Goal: Task Accomplishment & Management: Complete application form

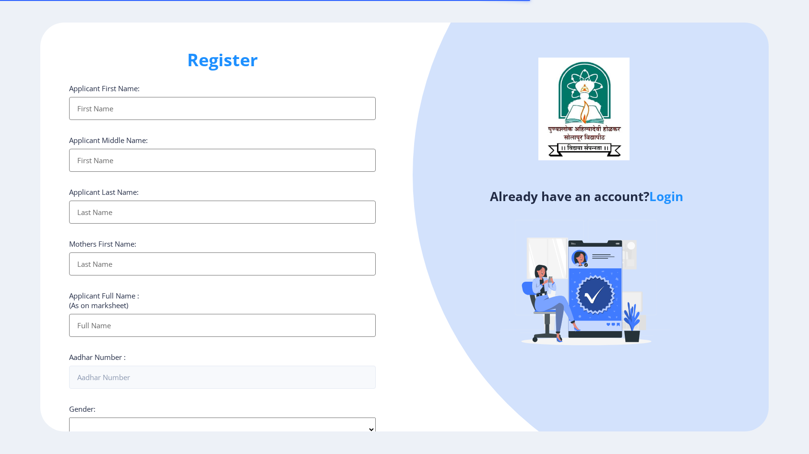
select select
click at [169, 112] on input "Applicant First Name:" at bounding box center [222, 108] width 306 height 23
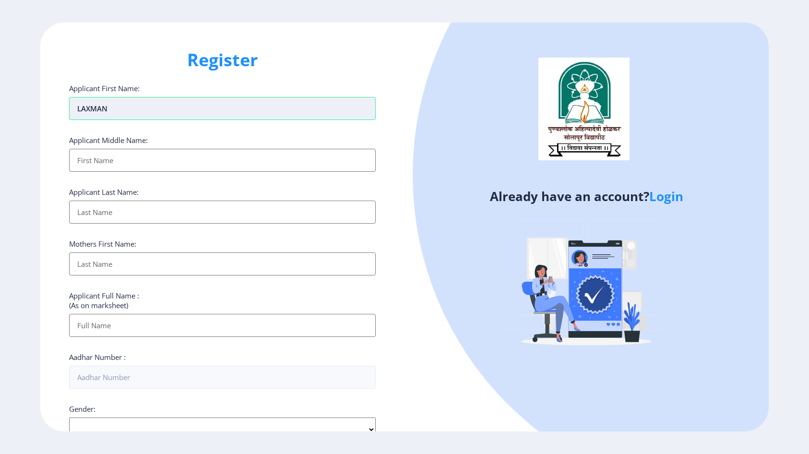
type input "LAXMAN"
type input "KONDIBA"
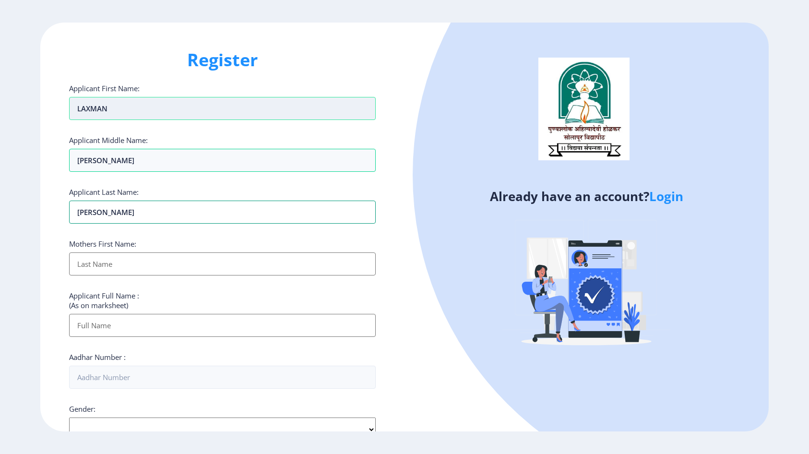
type input "DHOBALE"
type input "GIRIJABAI"
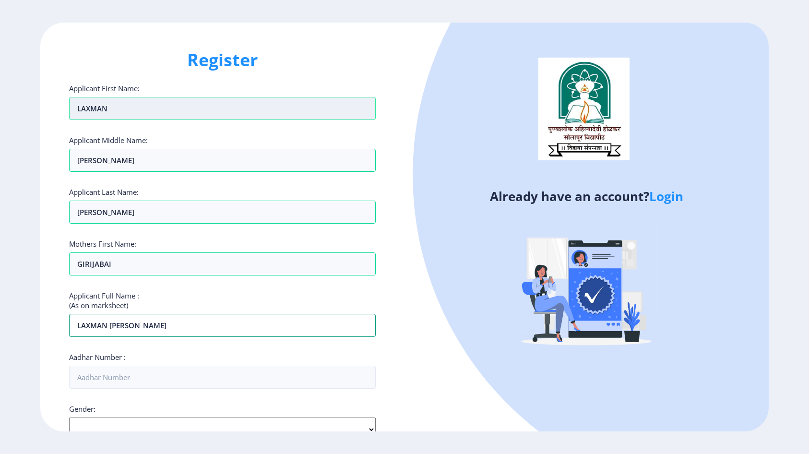
type input "LAXMAN KONDIBA DHOBALE"
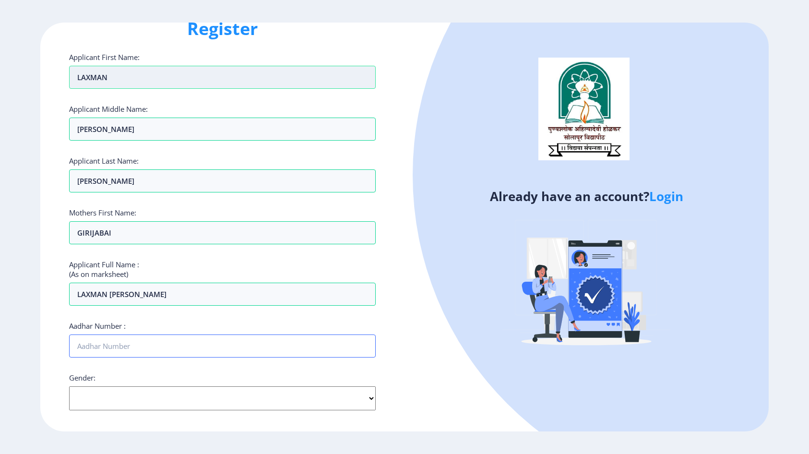
scroll to position [48, 0]
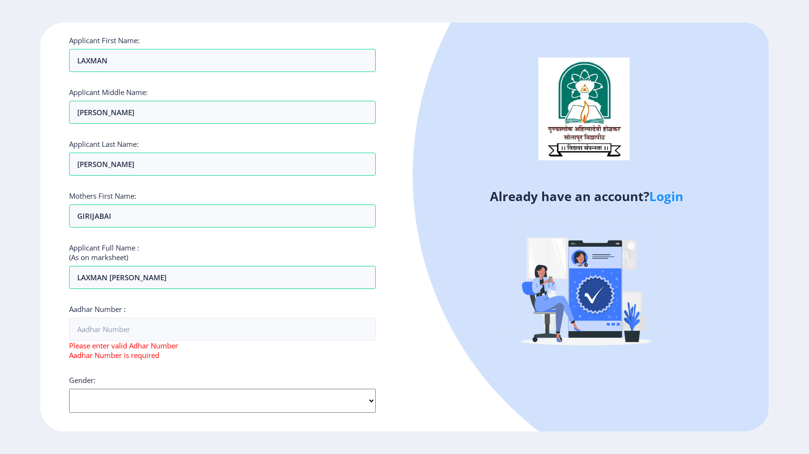
select select "Male"
click at [69, 388] on select "Select Gender Male Female Other" at bounding box center [222, 400] width 306 height 24
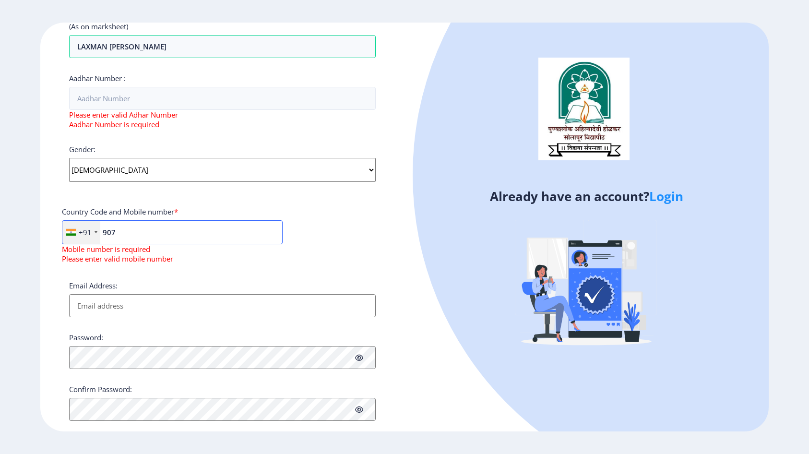
type input "9075"
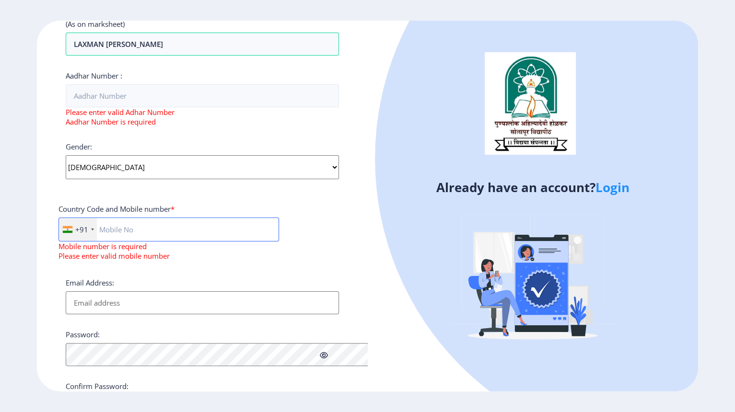
scroll to position [278, 0]
click at [179, 222] on input "text" at bounding box center [169, 230] width 221 height 24
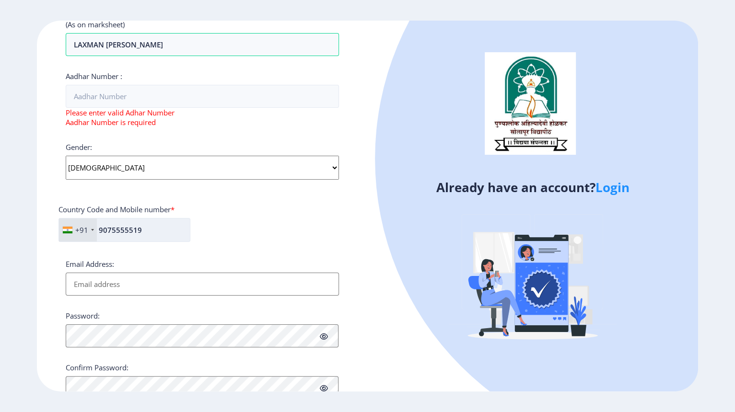
type input "9075555519"
type input "dg.samruddhi@gmail.com"
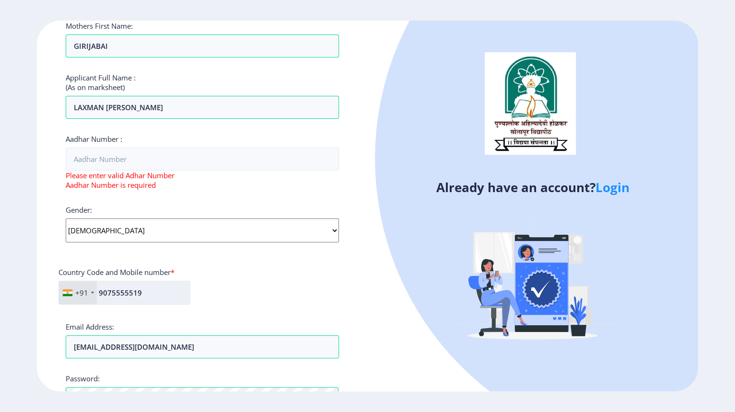
scroll to position [110, 0]
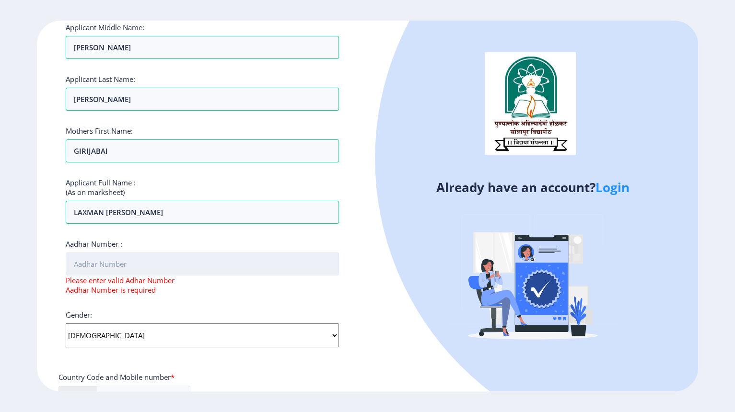
click at [133, 263] on input "Aadhar Number :" at bounding box center [202, 264] width 273 height 23
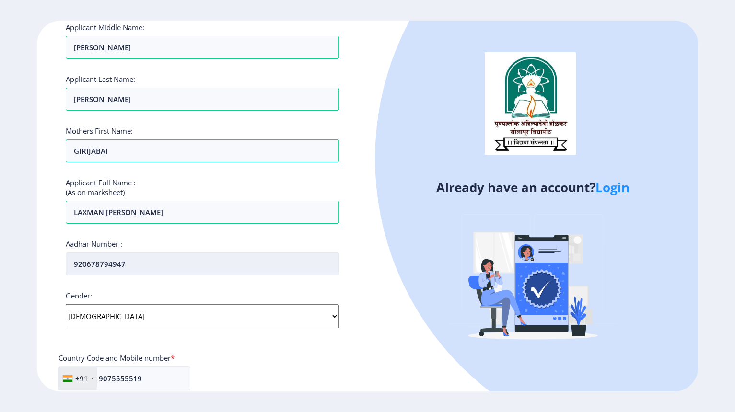
type input "920678794947"
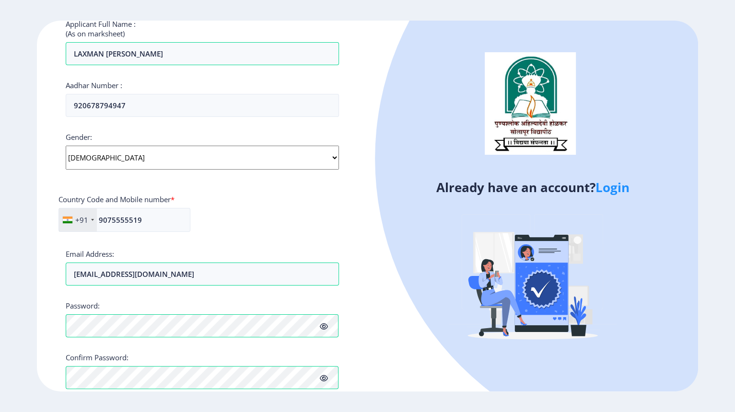
scroll to position [285, 0]
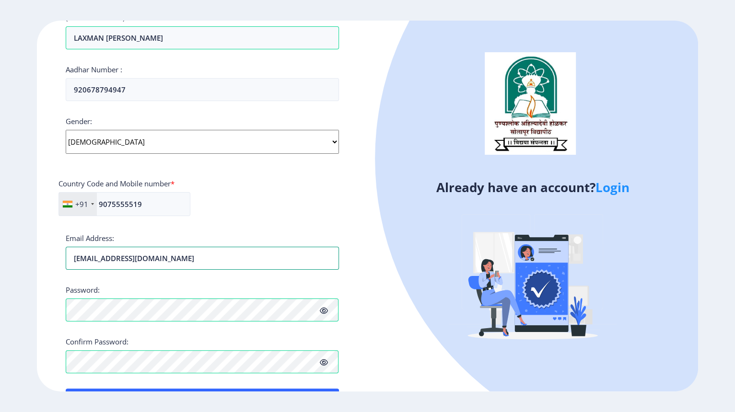
drag, startPoint x: 183, startPoint y: 256, endPoint x: 22, endPoint y: 259, distance: 161.6
click at [57, 257] on div "Register Applicant First Name: LAXMAN Applicant Middle Name: KONDIBA Applicant …" at bounding box center [202, 206] width 331 height 371
paste input "dg.samruddhi@gmail.com"
type input "9075555519"
click at [286, 228] on div "Applicant First Name: LAXMAN Applicant Middle Name: KONDIBA Applicant Last Name…" at bounding box center [202, 104] width 273 height 616
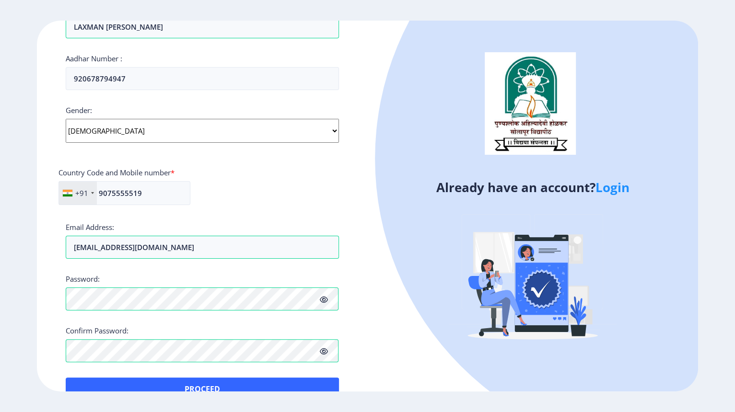
scroll to position [318, 0]
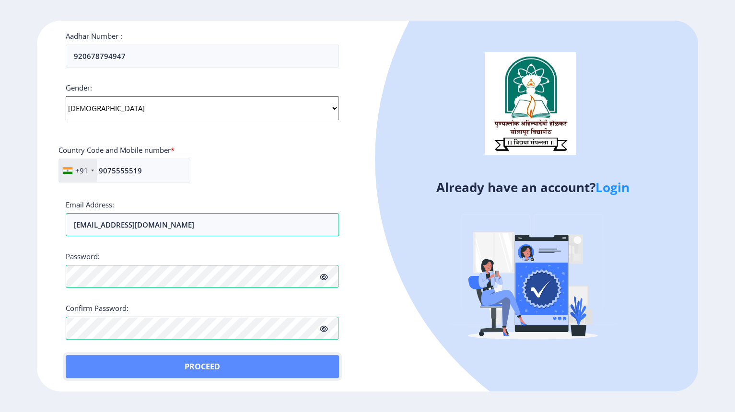
click at [259, 361] on button "Proceed" at bounding box center [202, 366] width 273 height 23
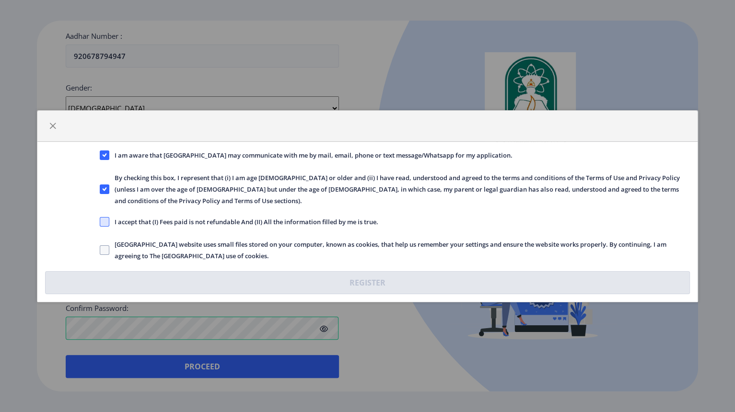
click at [107, 225] on span at bounding box center [105, 222] width 10 height 10
click at [100, 222] on input "I accept that (I) Fees paid is not refundable And (II) All the information fill…" at bounding box center [100, 222] width 0 height 0
checkbox input "true"
click at [102, 253] on span at bounding box center [105, 251] width 10 height 10
click at [100, 250] on input "Solapur University website uses small files stored on your computer, known as c…" at bounding box center [100, 250] width 0 height 0
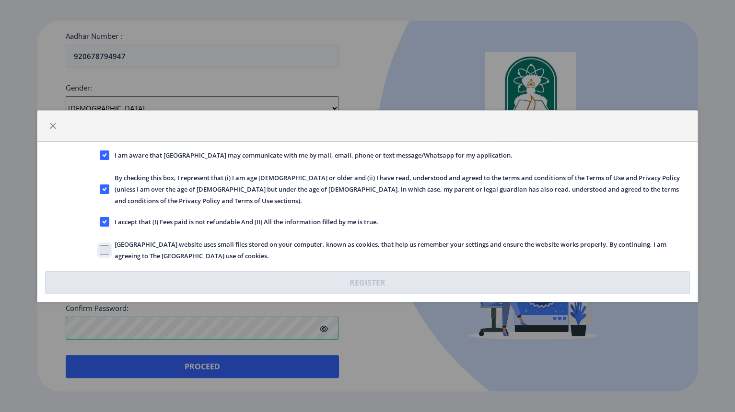
checkbox input "true"
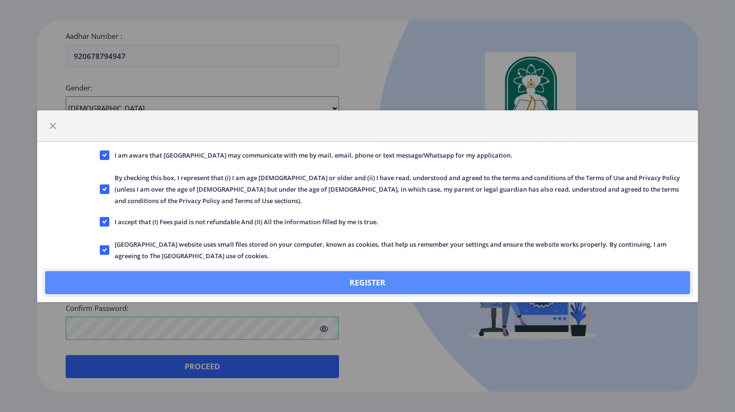
click at [283, 286] on button "Register" at bounding box center [367, 282] width 645 height 23
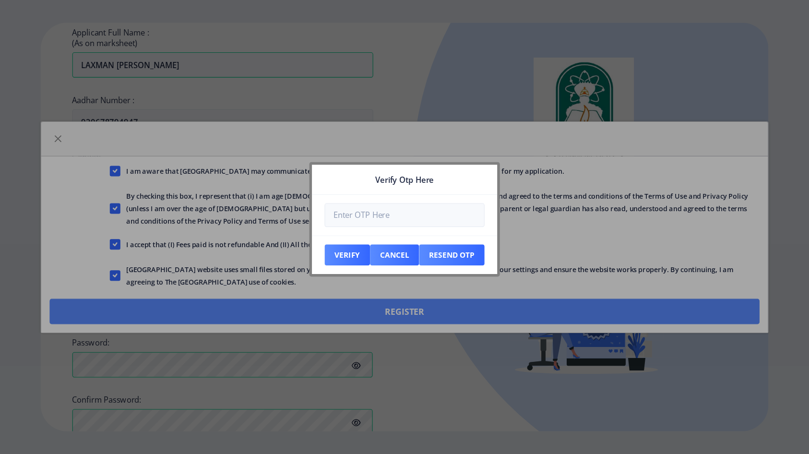
scroll to position [373, 0]
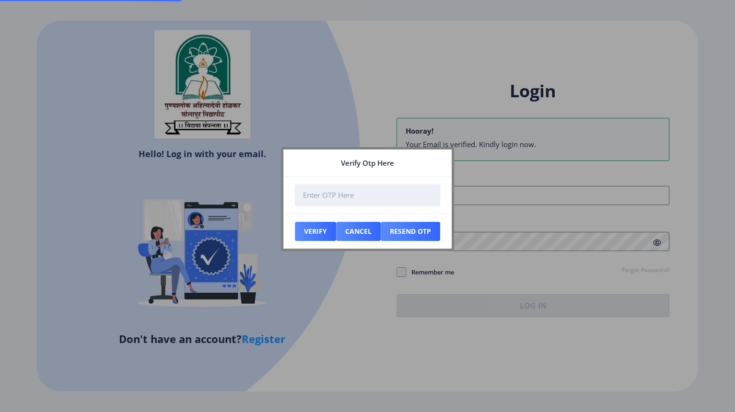
click at [372, 194] on input "number" at bounding box center [367, 196] width 145 height 22
type input "538790"
click at [317, 235] on button "Verify" at bounding box center [315, 231] width 41 height 19
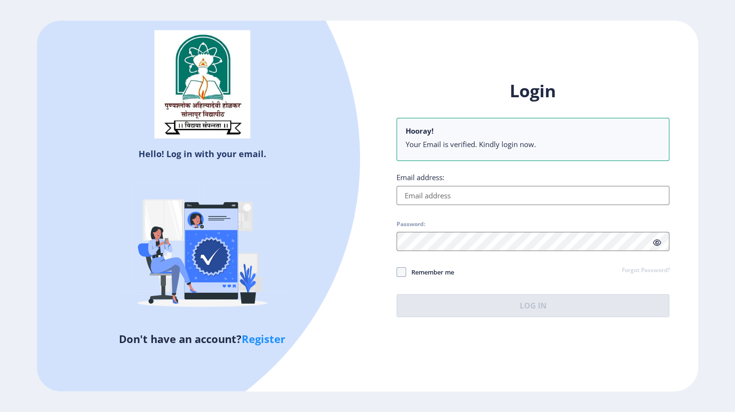
click at [460, 192] on input "Email address:" at bounding box center [533, 195] width 273 height 19
paste input "dg.samruddhi@gmail.com"
type input "dg.samruddhi@gmail.com"
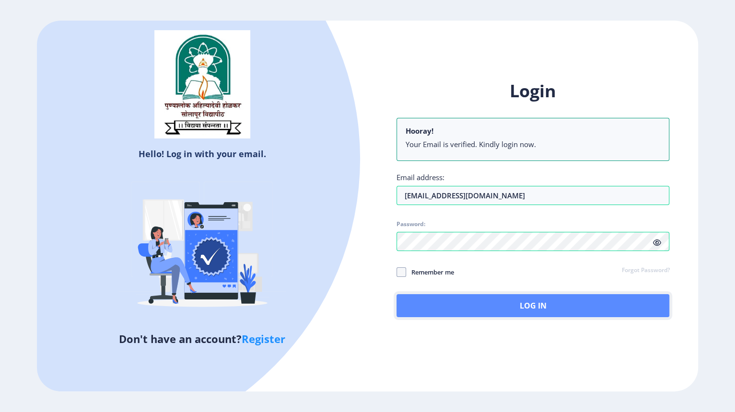
click at [465, 308] on button "Log In" at bounding box center [533, 305] width 273 height 23
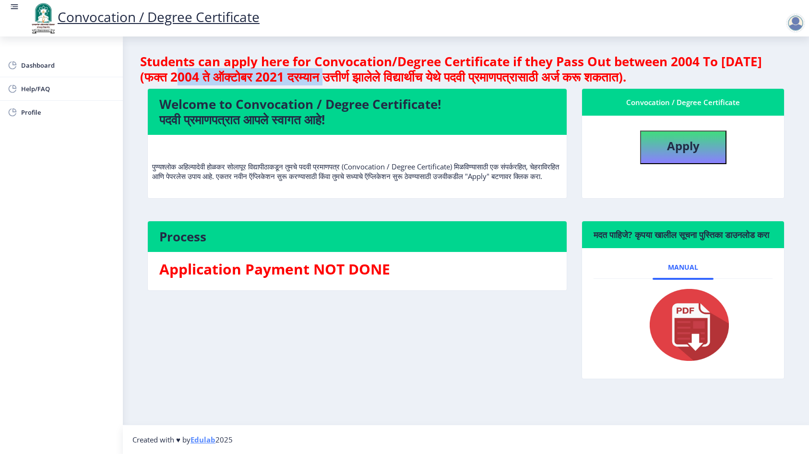
drag, startPoint x: 180, startPoint y: 74, endPoint x: 386, endPoint y: 76, distance: 205.7
click at [363, 76] on h4 "Students can apply here for Convocation/Degree Certificate if they Pass Out bet…" at bounding box center [465, 69] width 651 height 31
click at [396, 78] on h4 "Students can apply here for Convocation/Degree Certificate if they Pass Out bet…" at bounding box center [465, 69] width 651 height 31
drag, startPoint x: 176, startPoint y: 75, endPoint x: 722, endPoint y: 80, distance: 546.2
click at [722, 80] on h4 "Students can apply here for Convocation/Degree Certificate if they Pass Out bet…" at bounding box center [465, 69] width 651 height 31
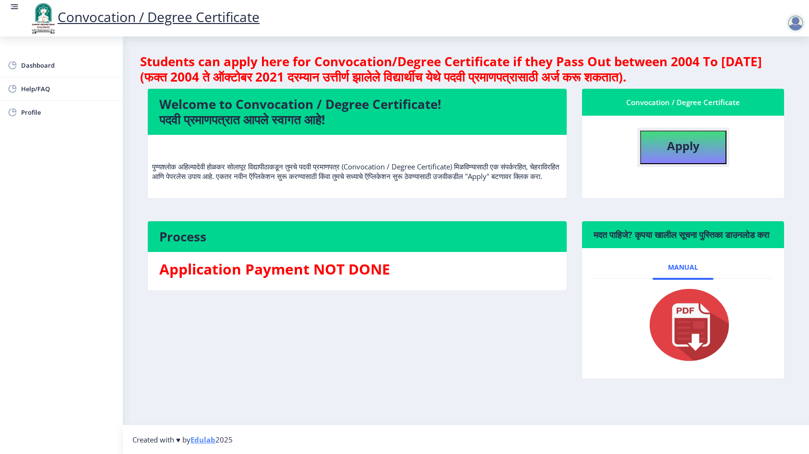
click at [681, 152] on b "Apply" at bounding box center [683, 146] width 33 height 16
select select
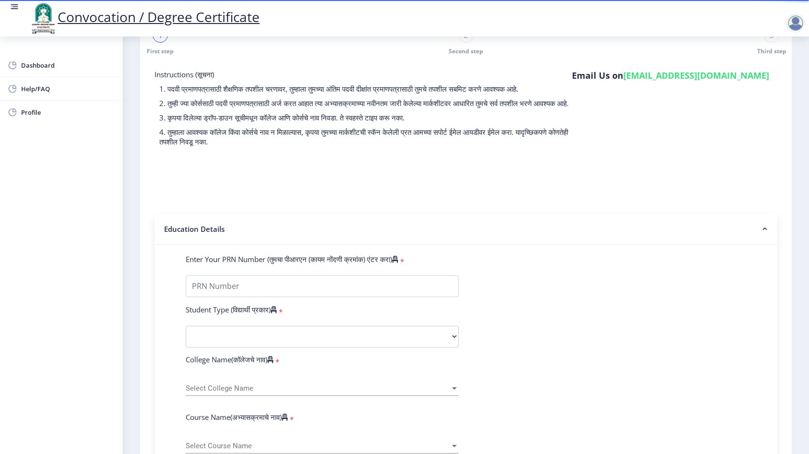
scroll to position [48, 0]
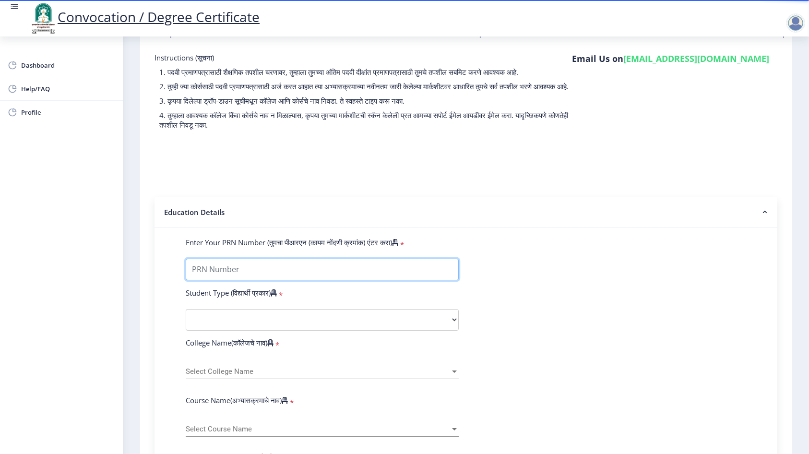
click at [279, 274] on input "Enter Your PRN Number (तुमचा पीआरएन (कायम नोंदणी क्रमांक) एंटर करा)" at bounding box center [322, 269] width 273 height 22
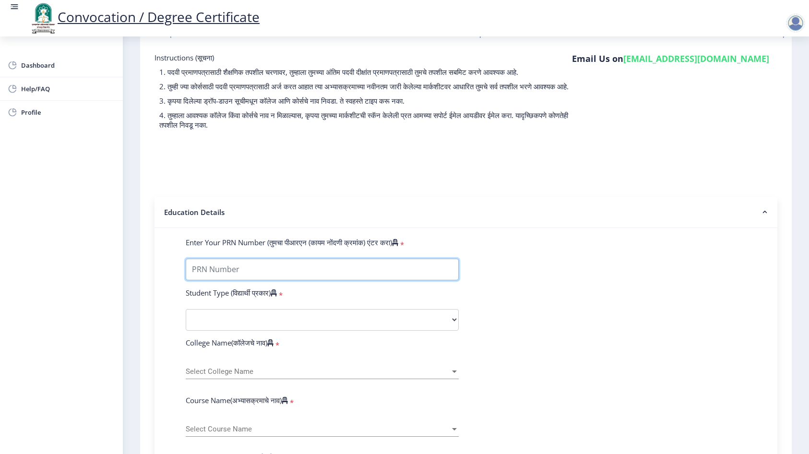
paste input "9075555519"
type input "9075555519"
click at [390, 301] on div "Student Type (विद्यार्थी प्रकार) *" at bounding box center [321, 294] width 287 height 13
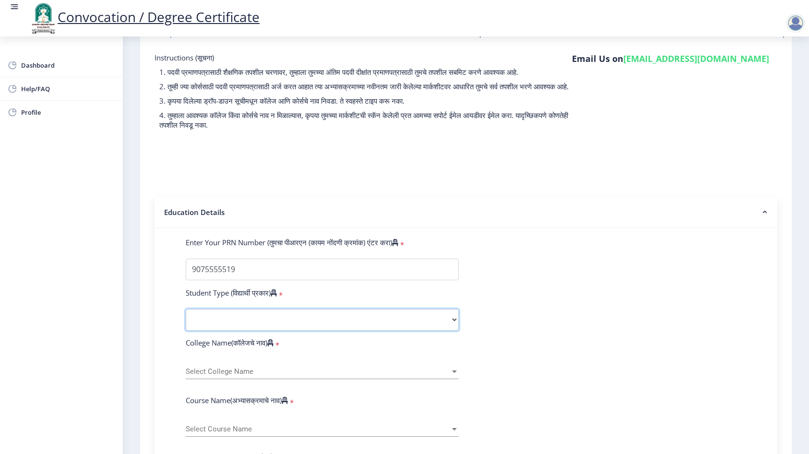
click at [367, 327] on select "Select Student Type Regular External" at bounding box center [322, 320] width 273 height 22
select select "Regular"
click at [186, 318] on select "Select Student Type Regular External" at bounding box center [322, 320] width 273 height 22
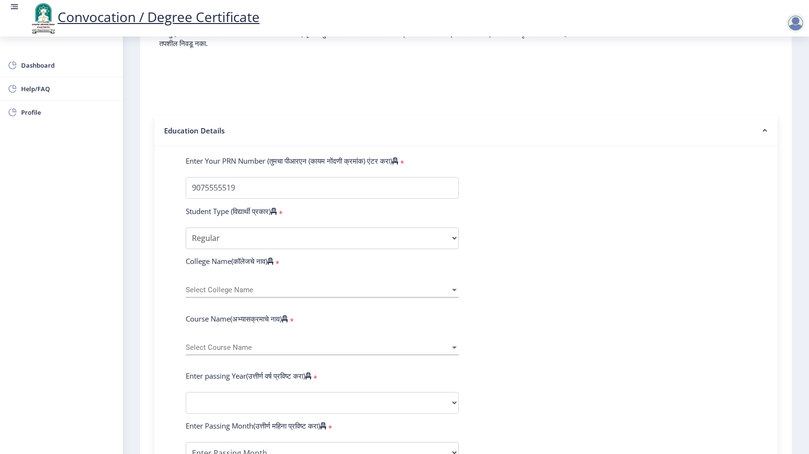
scroll to position [144, 0]
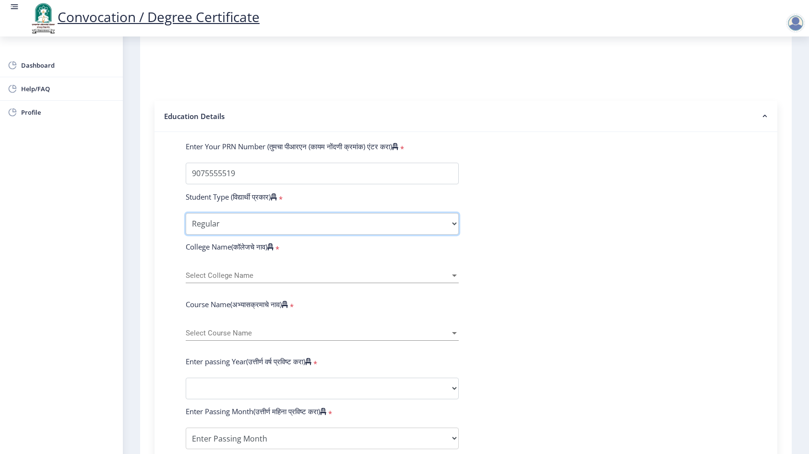
click at [303, 234] on select "Select Student Type Regular External" at bounding box center [322, 224] width 273 height 22
click at [186, 222] on select "Select Student Type Regular External" at bounding box center [322, 224] width 273 height 22
click at [414, 272] on div "Select College Name Select College Name" at bounding box center [322, 273] width 273 height 20
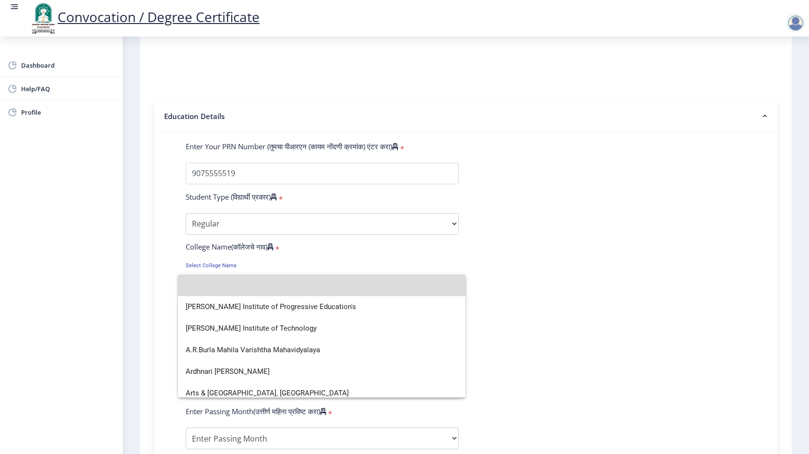
click at [324, 280] on input at bounding box center [322, 285] width 272 height 22
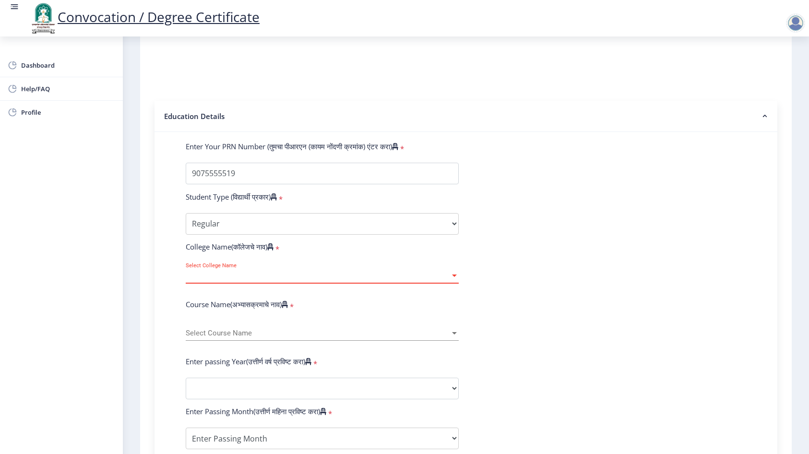
click at [324, 280] on div "Select College Name Select College Name" at bounding box center [322, 273] width 273 height 20
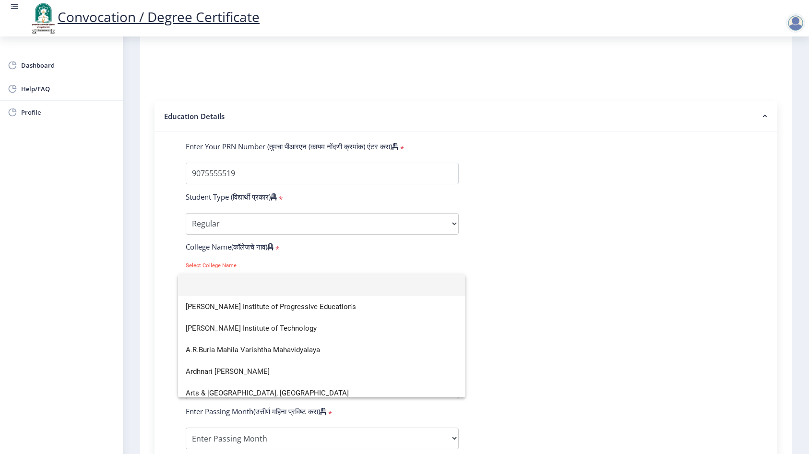
click at [297, 291] on input at bounding box center [322, 285] width 272 height 22
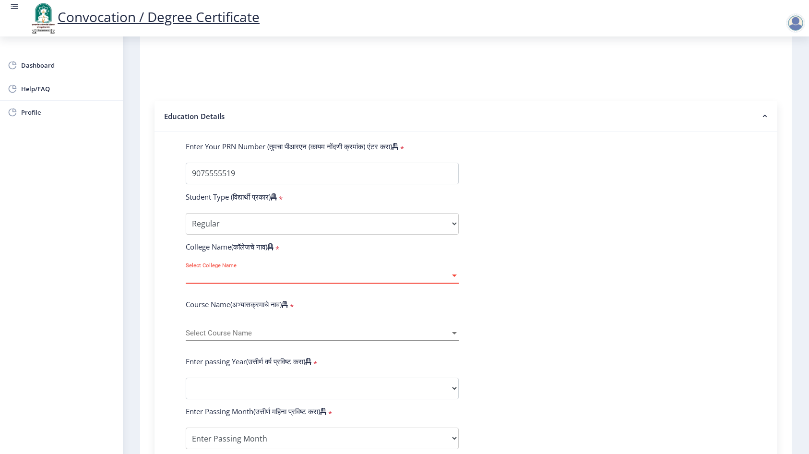
click at [294, 280] on span "Select College Name" at bounding box center [318, 275] width 264 height 8
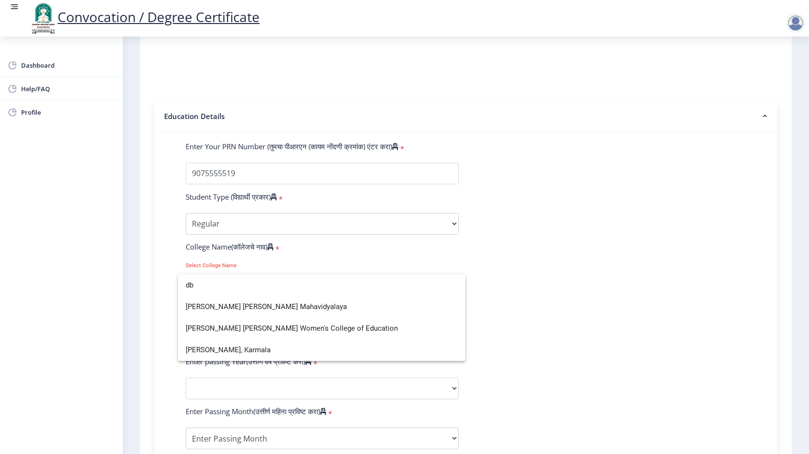
scroll to position [0, 0]
type input "d"
type input "dayan"
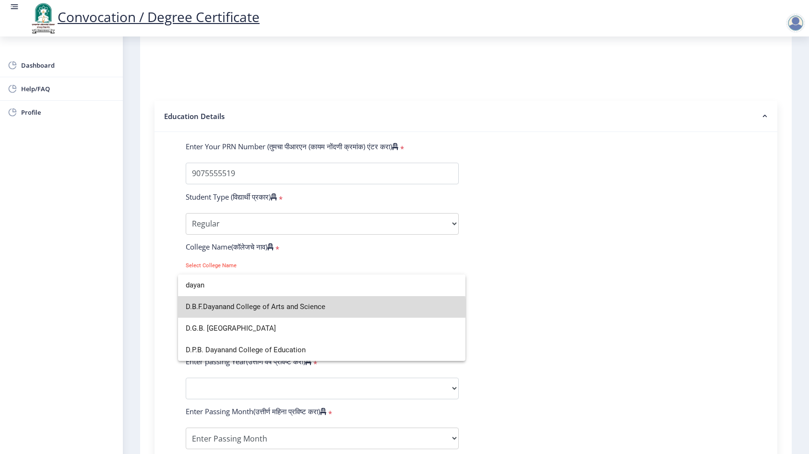
click at [279, 313] on span "D.B.F.Dayanand College of Arts and Science" at bounding box center [322, 307] width 272 height 22
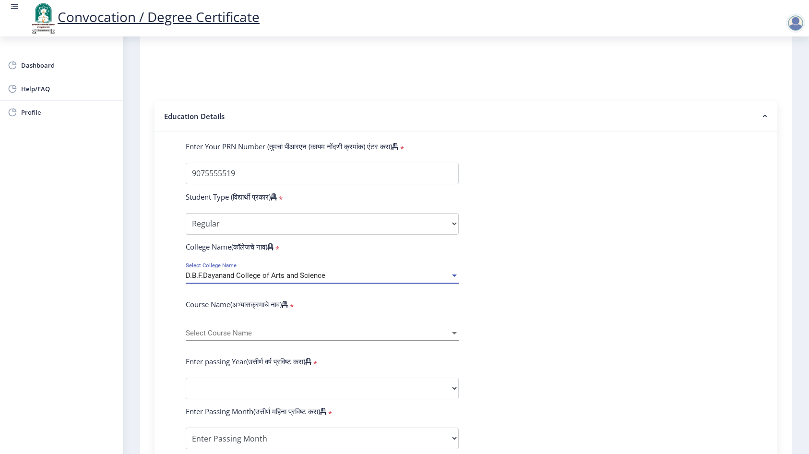
drag, startPoint x: 140, startPoint y: 321, endPoint x: 179, endPoint y: 326, distance: 40.2
click at [139, 321] on nb-layout-column "1 First step 2 Second step 3 Third step Instructions (सूचना) 1. पदवी प्रमाणपत्र…" at bounding box center [466, 318] width 686 height 851
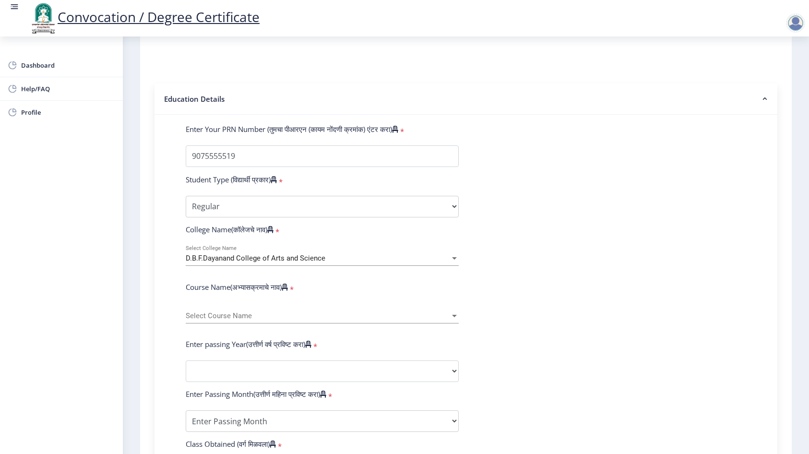
scroll to position [192, 0]
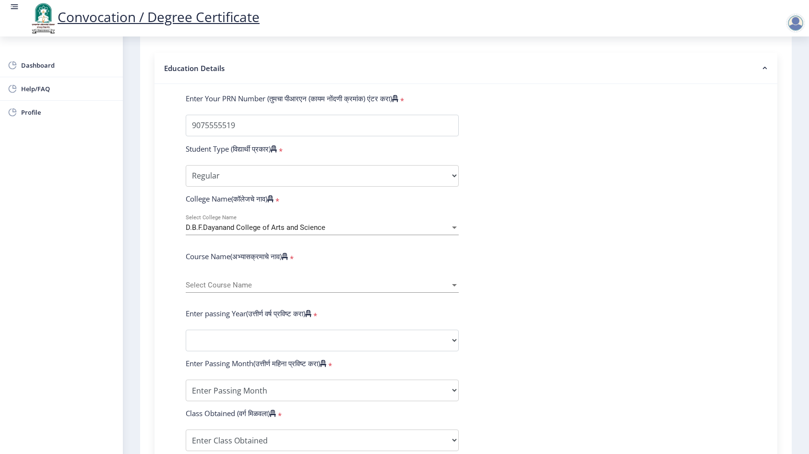
click at [212, 289] on span "Select Course Name" at bounding box center [318, 285] width 264 height 8
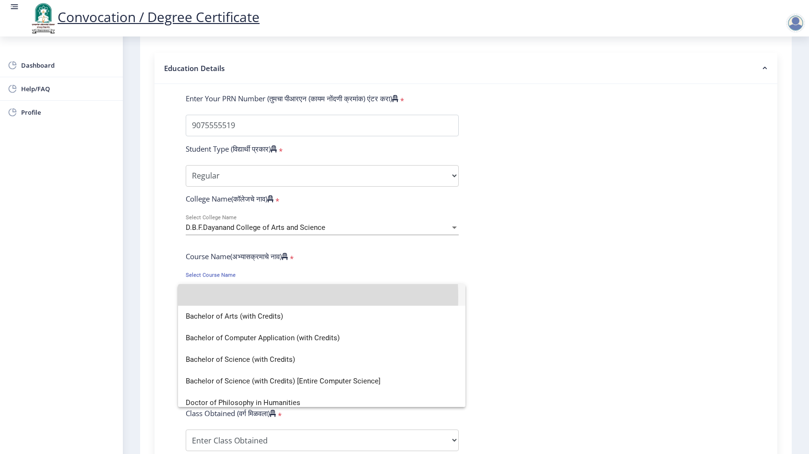
click at [219, 297] on input at bounding box center [322, 295] width 272 height 22
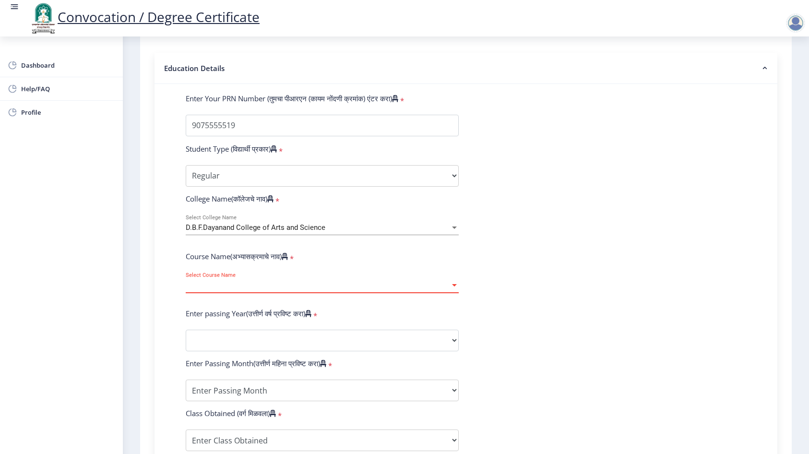
click at [219, 289] on span "Select Course Name" at bounding box center [318, 285] width 264 height 8
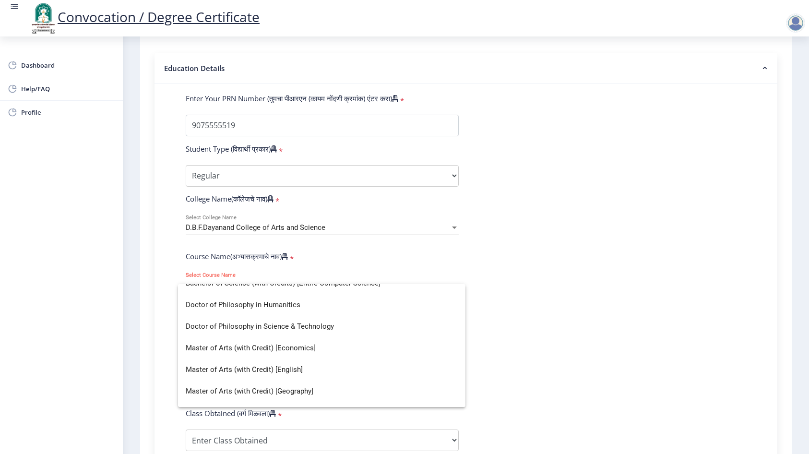
scroll to position [81, 0]
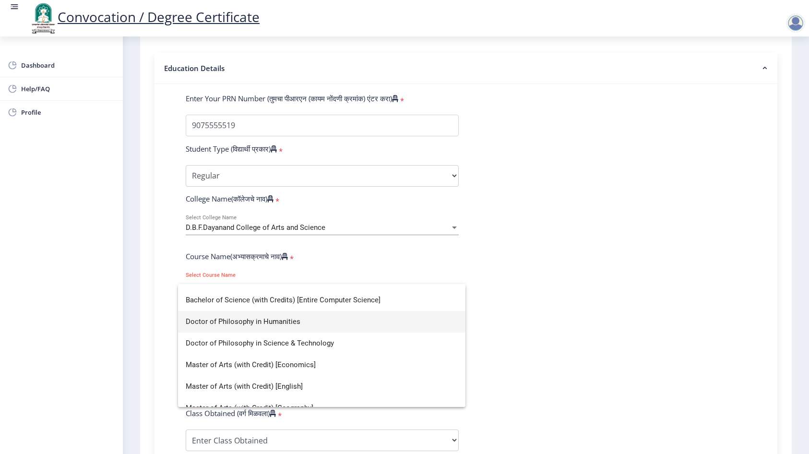
click at [274, 326] on span "Doctor of Philosophy in Humanities" at bounding box center [322, 322] width 272 height 22
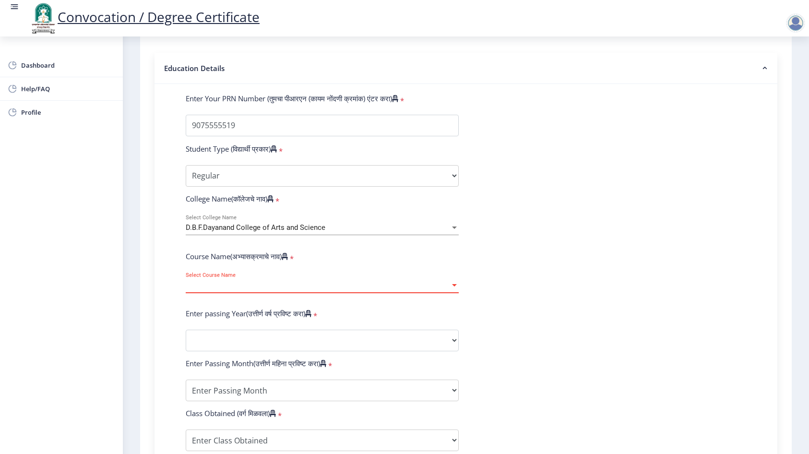
select select "January"
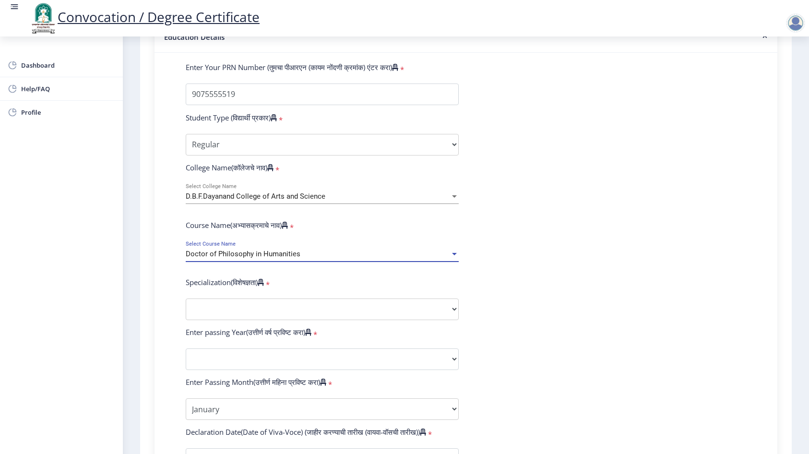
scroll to position [240, 0]
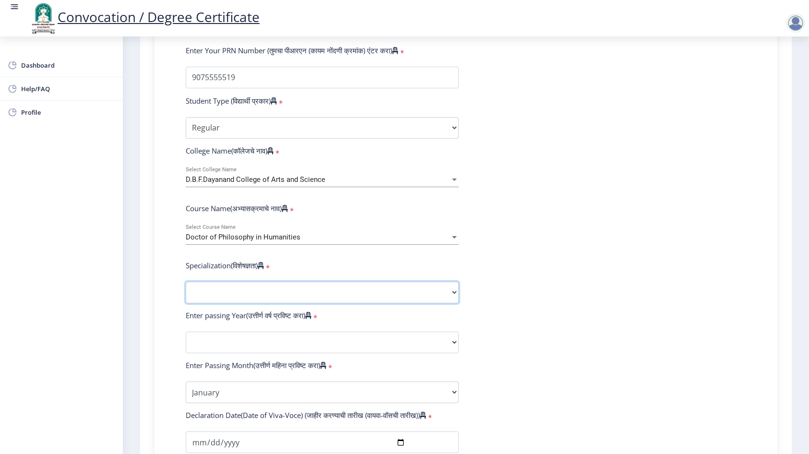
click at [250, 301] on select "Specialization AIHC&A Economics English Hindi History Kannada Law Marathi Polit…" at bounding box center [322, 292] width 273 height 22
select select "Marathi"
click at [186, 291] on select "Specialization AIHC&A Economics English Hindi History Kannada Law Marathi Polit…" at bounding box center [322, 292] width 273 height 22
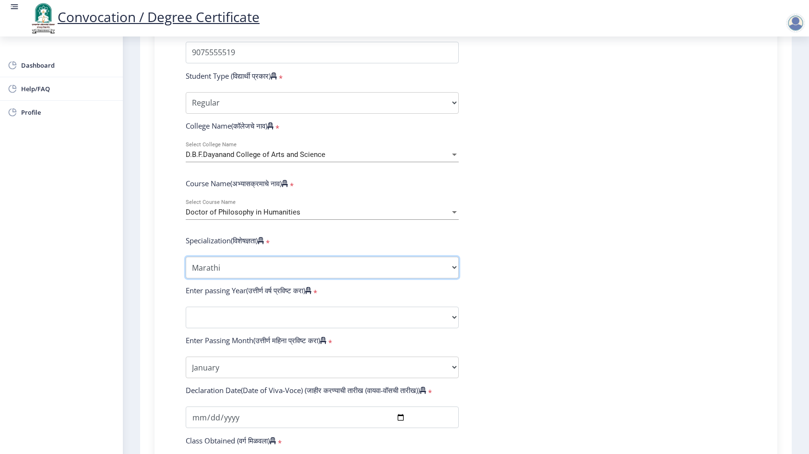
scroll to position [288, 0]
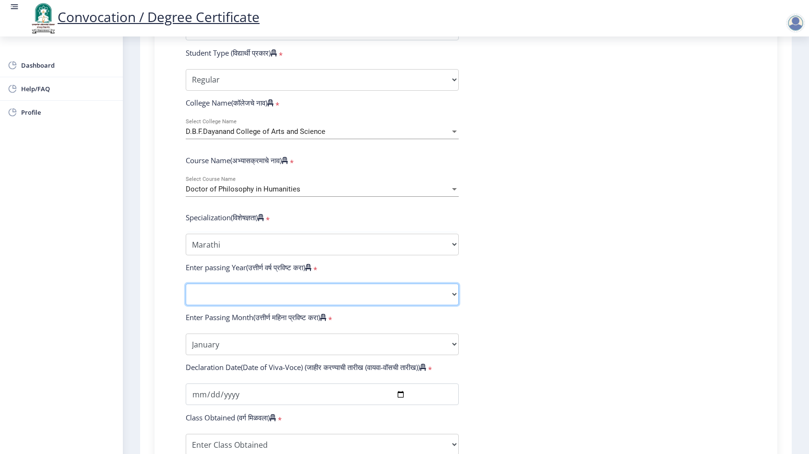
click at [269, 300] on select "2025 2024 2023 2022 2021 2020 2019 2018 2017 2016 2015 2014 2013 2012 2011 2010…" at bounding box center [322, 294] width 273 height 22
select select "2025"
click at [186, 293] on select "2025 2024 2023 2022 2021 2020 2019 2018 2017 2016 2015 2014 2013 2012 2011 2010…" at bounding box center [322, 294] width 273 height 22
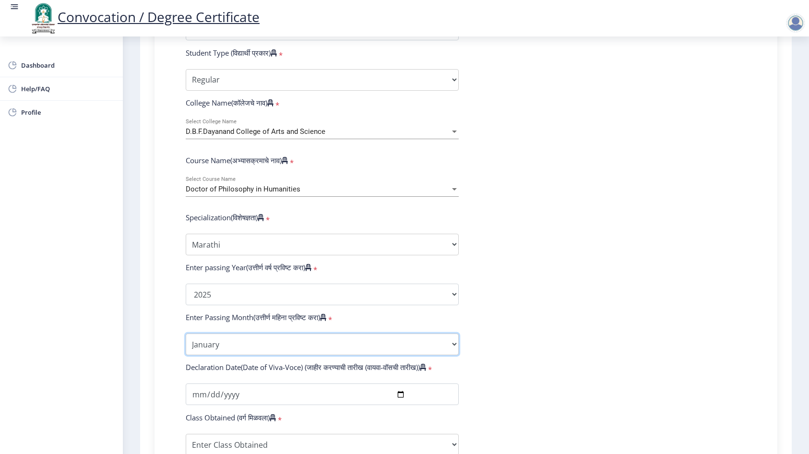
select select "August"
click at [186, 342] on select "Enter Passing Month January February March April May June July August September…" at bounding box center [322, 344] width 273 height 22
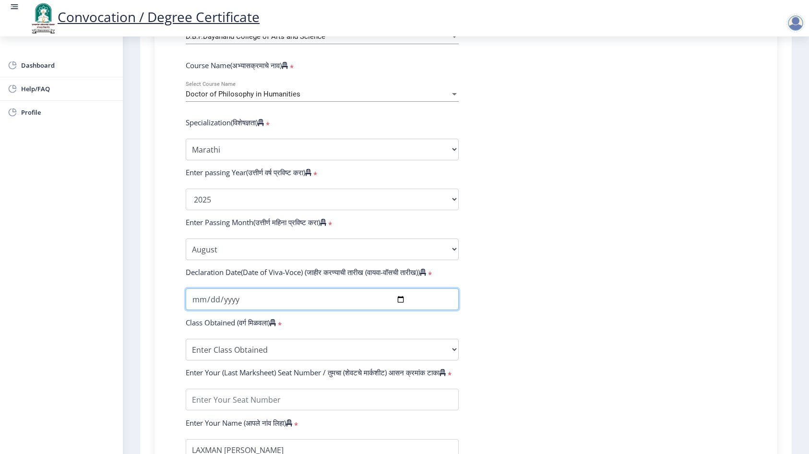
scroll to position [384, 0]
type input "2025-08-07"
click at [400, 308] on input "2025-08-07" at bounding box center [322, 298] width 273 height 22
click at [278, 280] on div "Declaration Date(Date of Viva-Voce) (जाहीर करण्याची तारीख (वायवा-वॉसची तारीख)) *" at bounding box center [465, 272] width 575 height 13
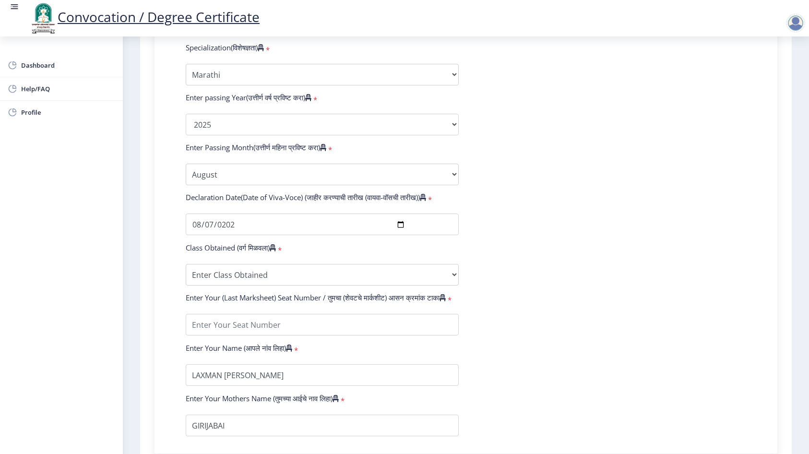
scroll to position [480, 0]
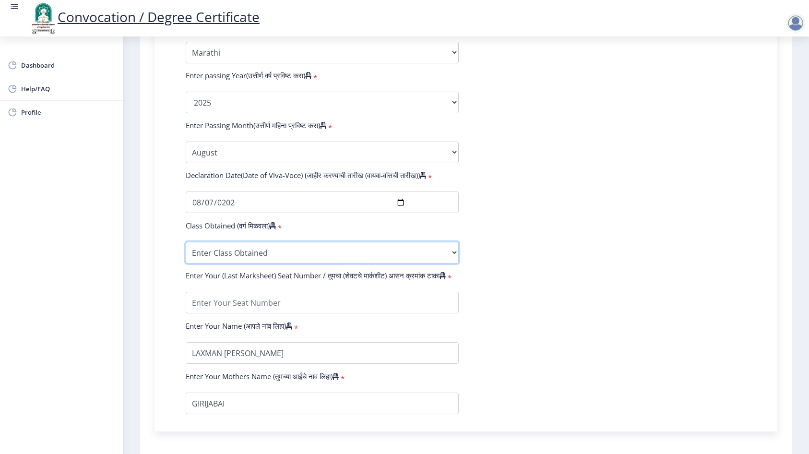
click at [236, 263] on select "Enter Class Obtained FIRST CLASS WITH DISTINCTION FIRST CLASS HIGHER SECOND CLA…" at bounding box center [322, 253] width 273 height 22
click at [533, 278] on form "Enter Your PRN Number (तुमचा पीआरएन (कायम नोंदणी क्रमांक) एंटर करा) * Student T…" at bounding box center [465, 110] width 575 height 609
click at [349, 261] on select "Enter Class Obtained FIRST CLASS WITH DISTINCTION FIRST CLASS HIGHER SECOND CLA…" at bounding box center [322, 253] width 273 height 22
select select "Grade B+"
click at [186, 251] on select "Enter Class Obtained FIRST CLASS WITH DISTINCTION FIRST CLASS HIGHER SECOND CLA…" at bounding box center [322, 253] width 273 height 22
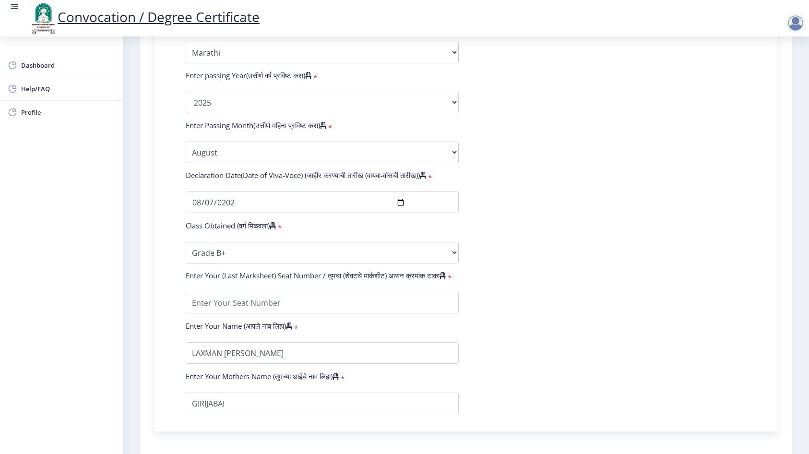
click at [165, 260] on div "Enter Your PRN Number (तुमचा पीआरएन (कायम नोंदणी क्रमांक) एंटर करा) * Student T…" at bounding box center [465, 110] width 603 height 609
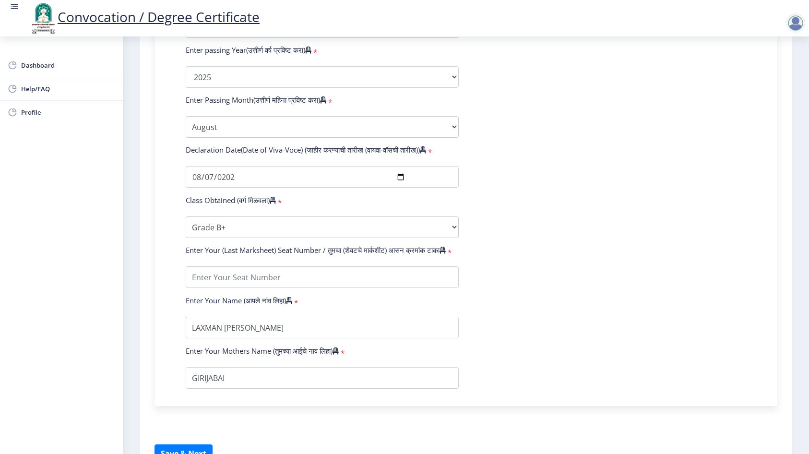
scroll to position [528, 0]
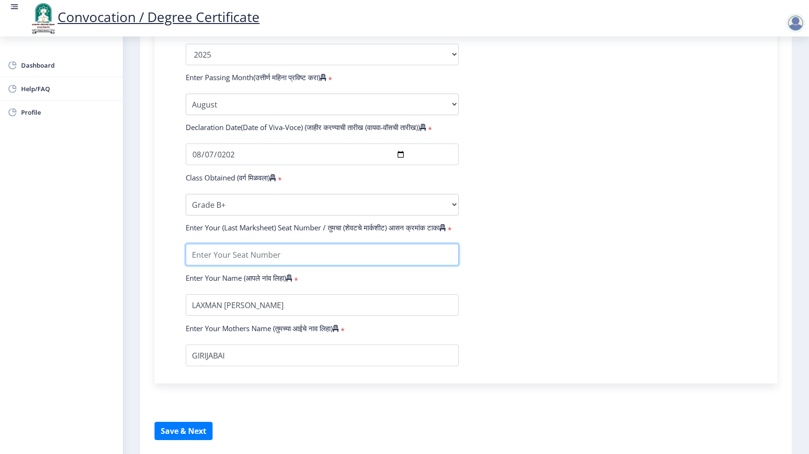
click at [221, 261] on input "textarea" at bounding box center [322, 255] width 273 height 22
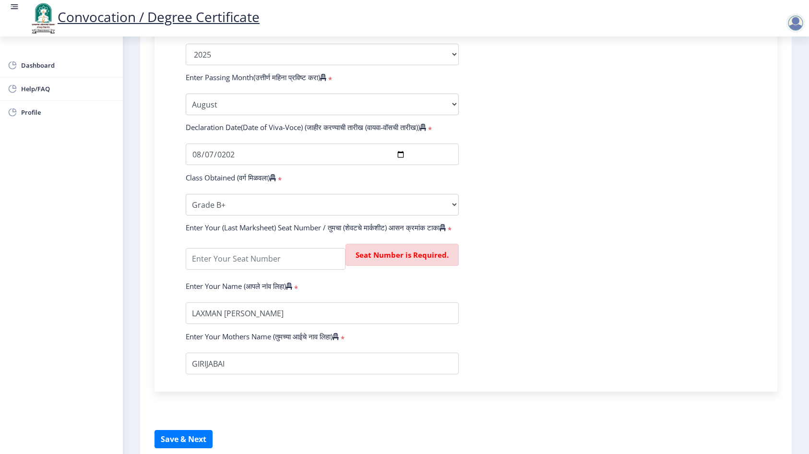
click at [553, 296] on form "Enter Your PRN Number (तुमचा पीआरएन (कायम नोंदणी क्रमांक) एंटर करा) * Student T…" at bounding box center [465, 66] width 575 height 617
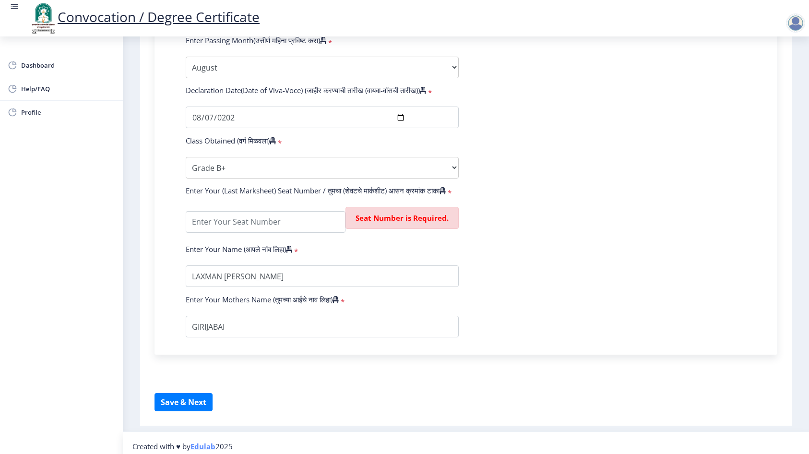
scroll to position [581, 0]
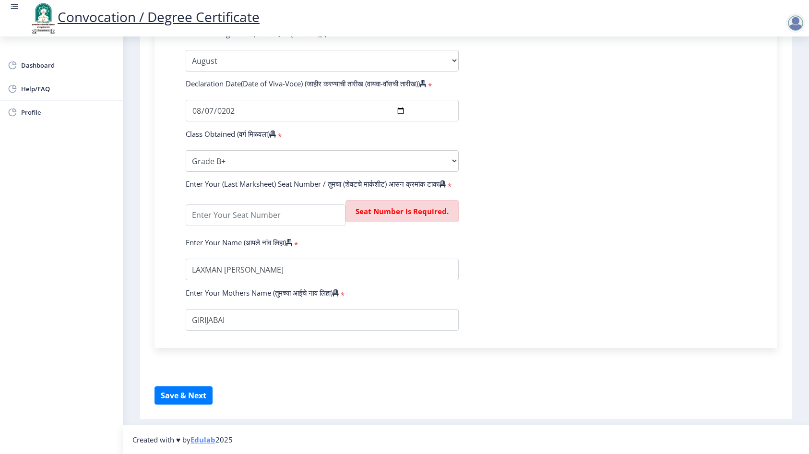
click at [446, 183] on icon at bounding box center [442, 183] width 6 height 7
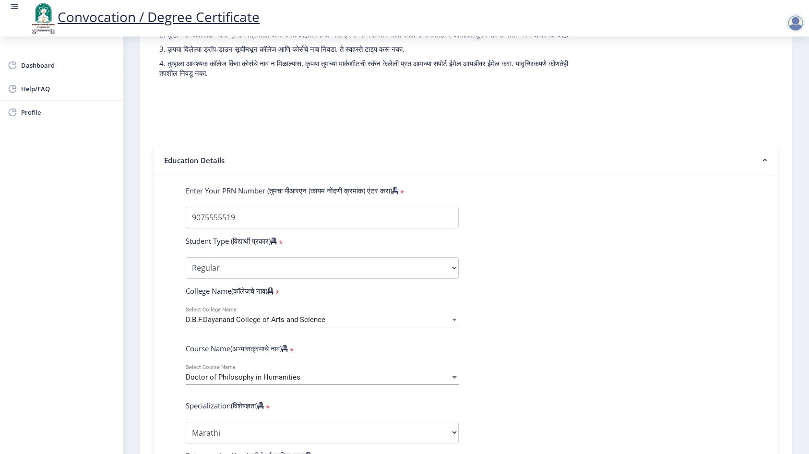
click at [398, 194] on icon at bounding box center [395, 190] width 6 height 7
click at [418, 207] on input "Enter Your PRN Number (तुमचा पीआरएन (कायम नोंदणी क्रमांक) एंटर करा)" at bounding box center [322, 218] width 273 height 22
click at [398, 194] on icon at bounding box center [395, 190] width 6 height 7
click at [416, 207] on input "Enter Your PRN Number (तुमचा पीआरएन (कायम नोंदणी क्रमांक) एंटर करा)" at bounding box center [322, 218] width 273 height 22
click at [398, 194] on icon at bounding box center [395, 190] width 6 height 7
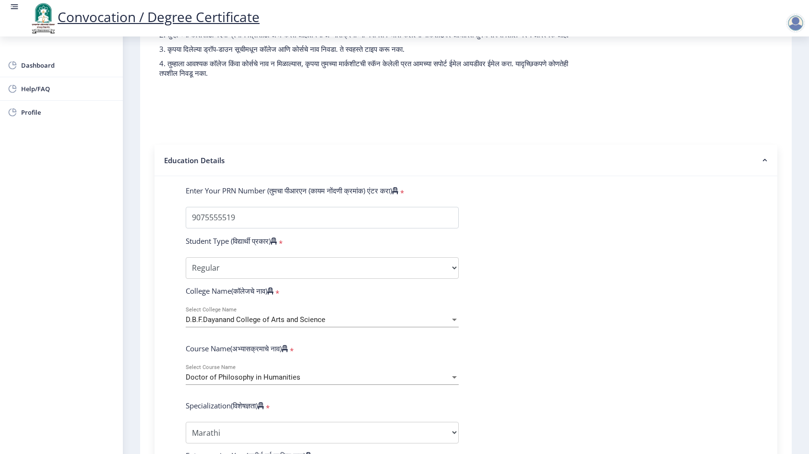
click at [416, 207] on input "Enter Your PRN Number (तुमचा पीआरएन (कायम नोंदणी क्रमांक) एंटर करा)" at bounding box center [322, 218] width 273 height 22
click at [398, 194] on icon at bounding box center [395, 190] width 6 height 7
click at [416, 207] on input "Enter Your PRN Number (तुमचा पीआरएन (कायम नोंदणी क्रमांक) एंटर करा)" at bounding box center [322, 218] width 273 height 22
click at [398, 194] on icon at bounding box center [395, 190] width 6 height 7
click at [416, 207] on input "Enter Your PRN Number (तुमचा पीआरएन (कायम नोंदणी क्रमांक) एंटर करा)" at bounding box center [322, 218] width 273 height 22
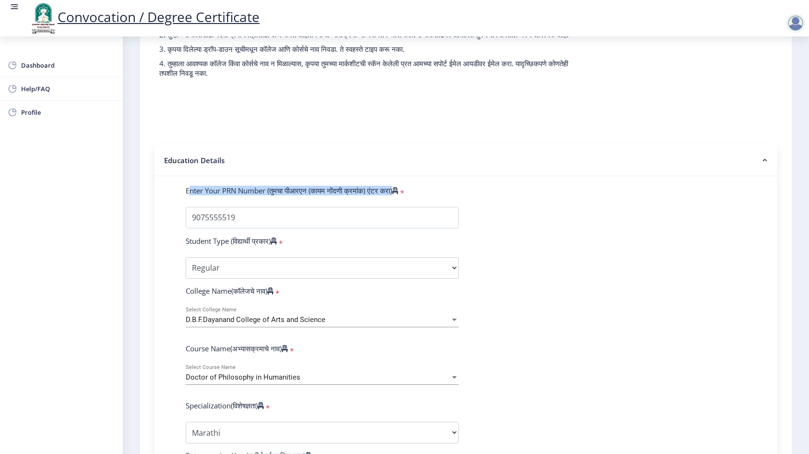
click at [398, 194] on icon at bounding box center [395, 190] width 6 height 7
click at [416, 207] on input "Enter Your PRN Number (तुमचा पीआरएन (कायम नोंदणी क्रमांक) एंटर करा)" at bounding box center [322, 218] width 273 height 22
click at [449, 199] on div "Enter Your PRN Number (तुमचा पीआरएन (कायम नोंदणी क्रमांक) एंटर करा) *" at bounding box center [465, 192] width 575 height 13
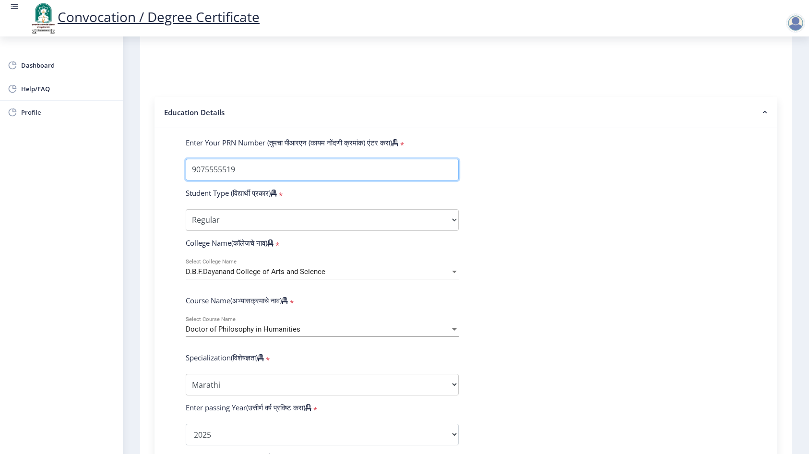
click at [291, 178] on input "Enter Your PRN Number (तुमचा पीआरएन (कायम नोंदणी क्रमांक) एंटर करा)" at bounding box center [322, 170] width 273 height 22
type input "20230109700"
type input "202301097075342"
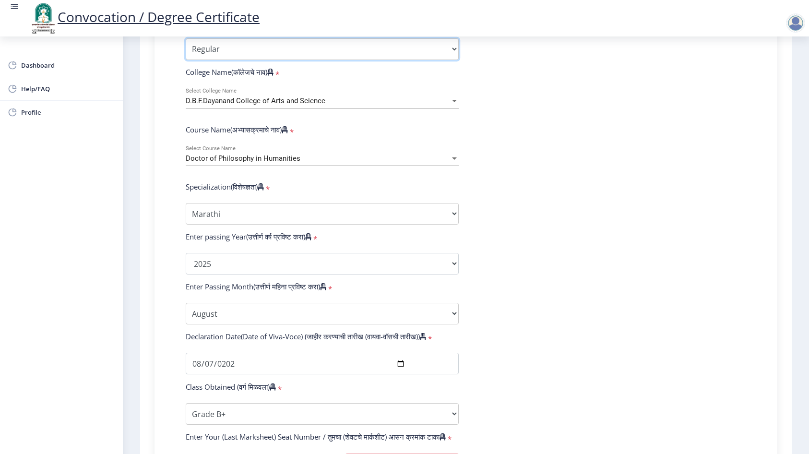
scroll to position [387, 0]
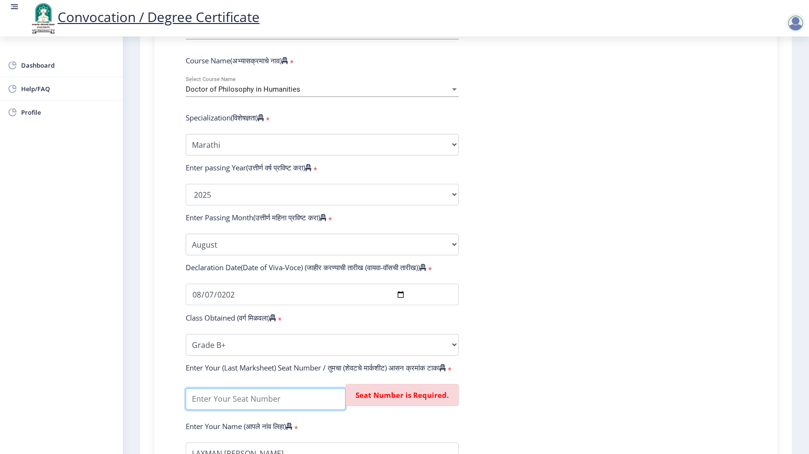
click at [262, 410] on input "textarea" at bounding box center [266, 399] width 160 height 22
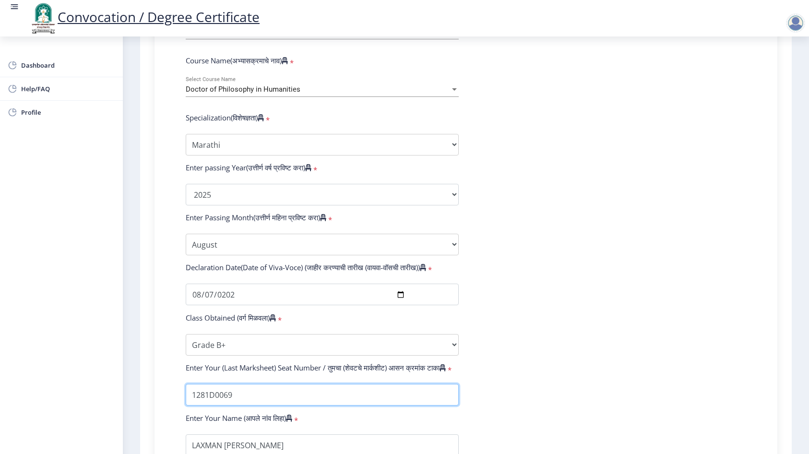
type input "1281D0069"
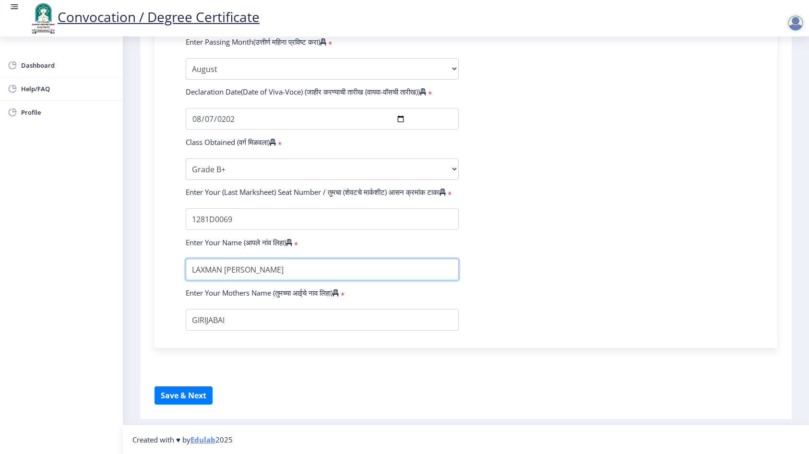
scroll to position [573, 0]
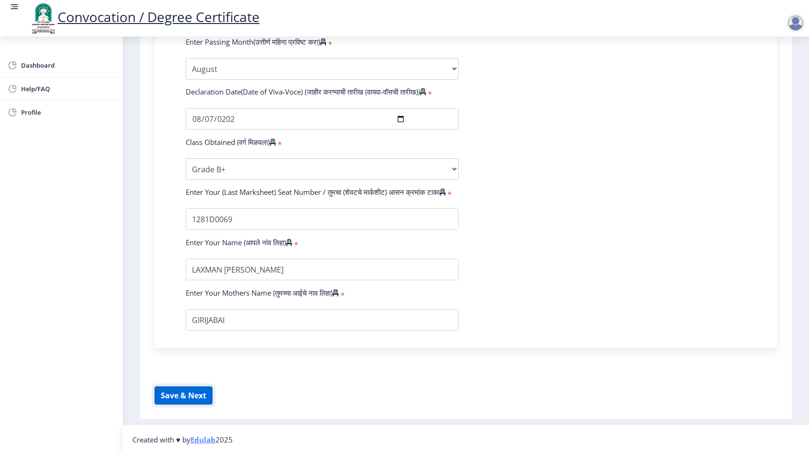
click at [192, 391] on button "Save & Next" at bounding box center [183, 395] width 58 height 18
select select
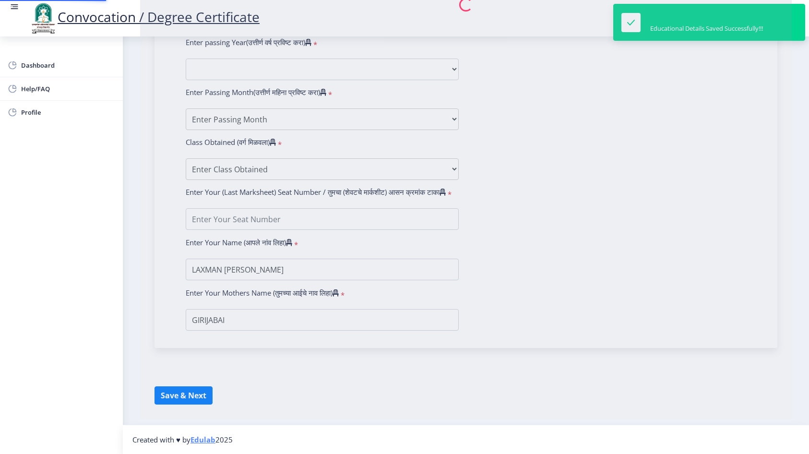
type input "202301097075342"
select select "Regular"
select select "2025"
select select "Grade B+"
type input "1281D0069"
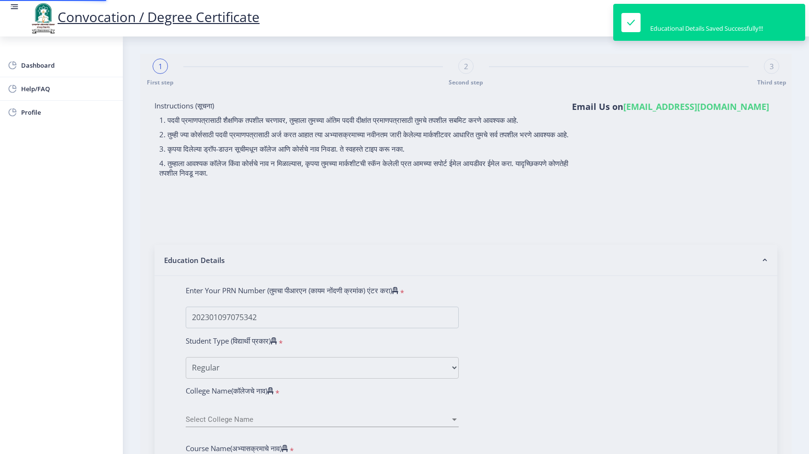
select select "August"
select select "Marathi"
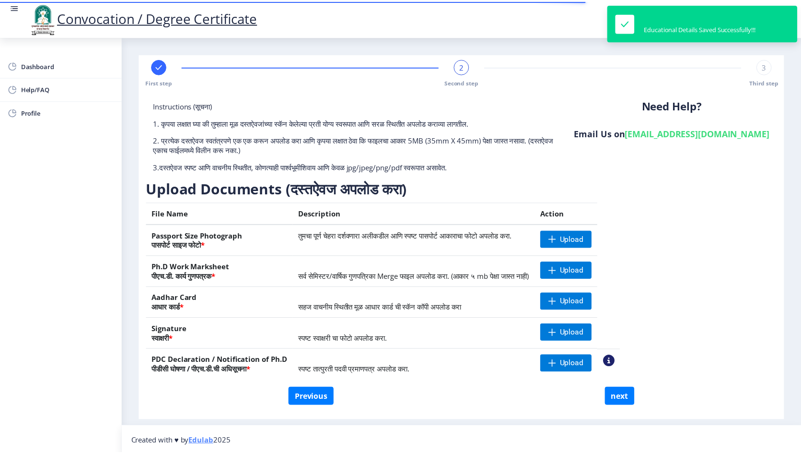
scroll to position [2, 0]
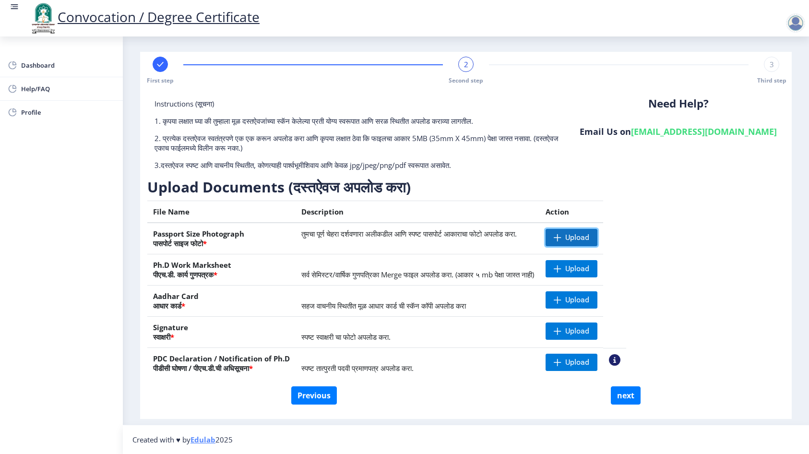
click at [589, 236] on span "Upload" at bounding box center [577, 238] width 24 height 10
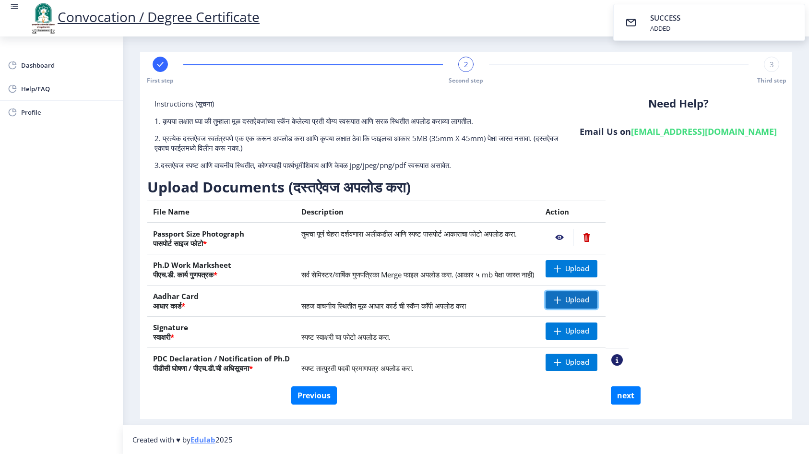
click at [594, 294] on span "Upload" at bounding box center [571, 299] width 52 height 17
click at [589, 328] on span "Upload" at bounding box center [577, 331] width 24 height 10
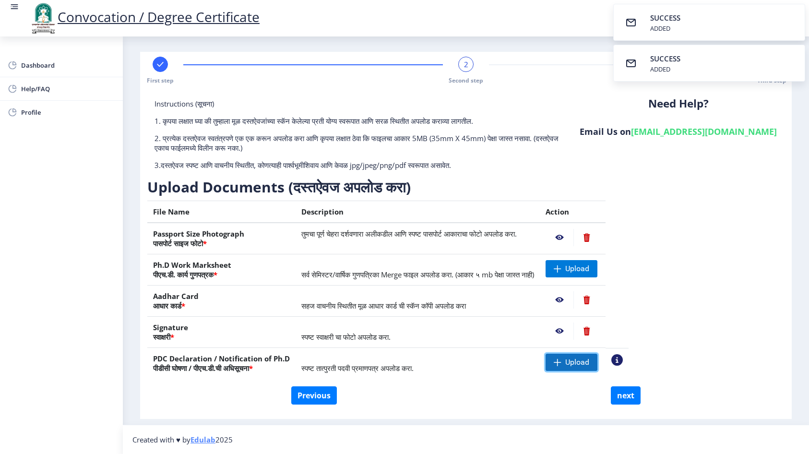
click at [589, 361] on span "Upload" at bounding box center [577, 362] width 24 height 10
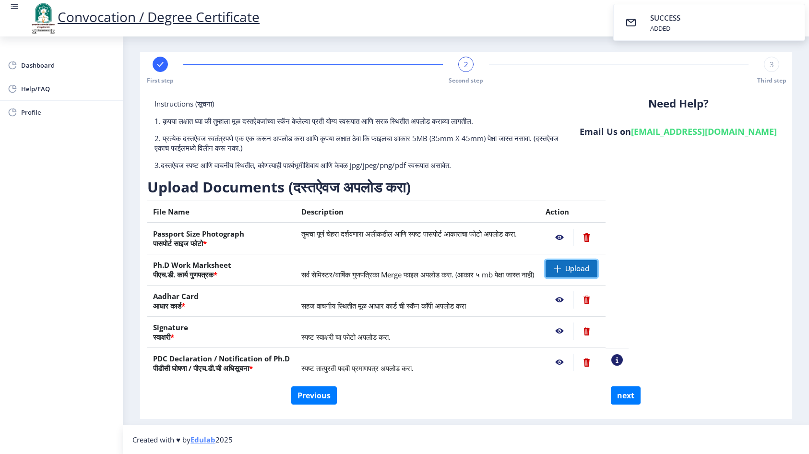
click at [578, 273] on span "Upload" at bounding box center [571, 268] width 52 height 17
click at [573, 237] on nb-action at bounding box center [559, 237] width 28 height 17
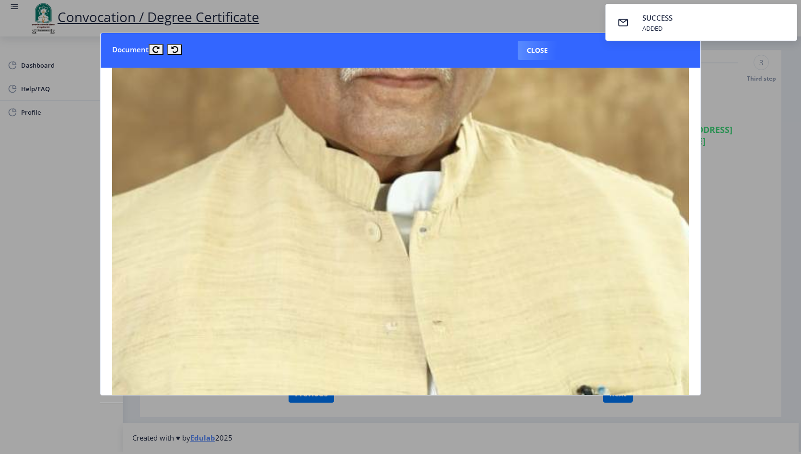
scroll to position [336, 0]
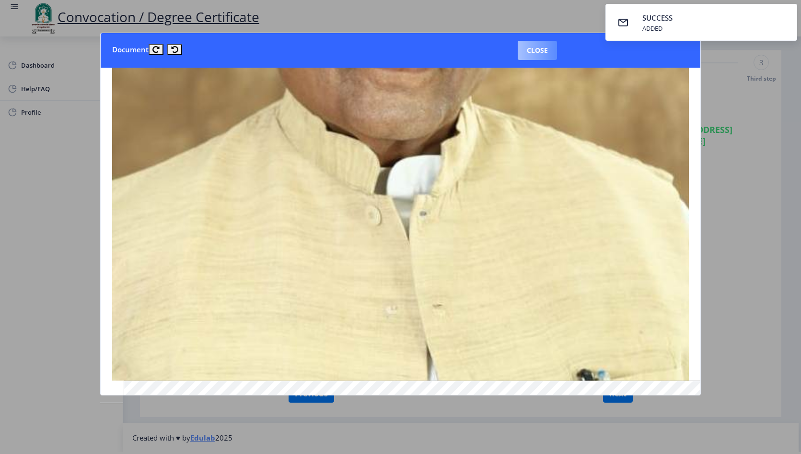
click at [531, 41] on button "Close" at bounding box center [537, 50] width 39 height 19
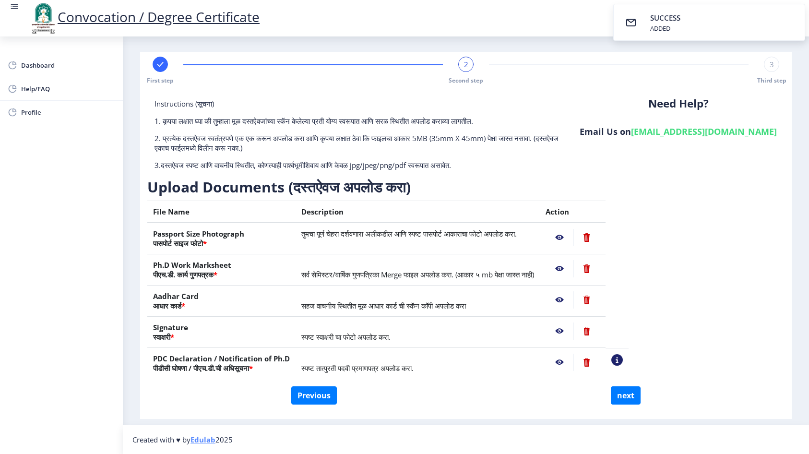
click at [573, 274] on nb-action at bounding box center [559, 268] width 28 height 17
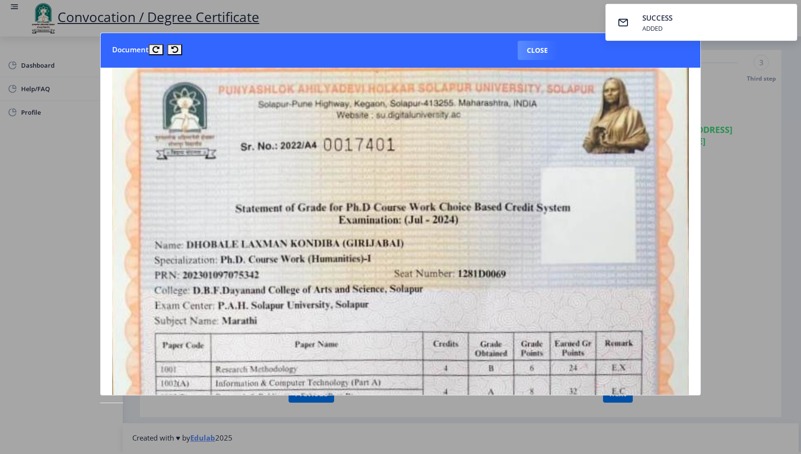
scroll to position [96, 0]
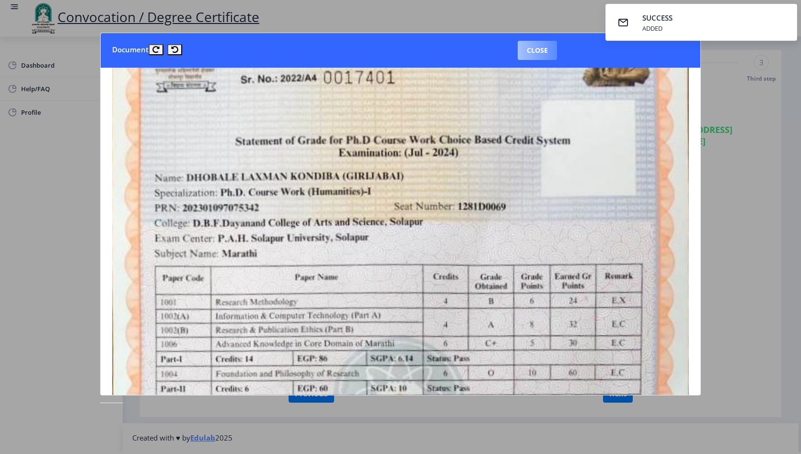
click at [528, 56] on button "Close" at bounding box center [537, 50] width 39 height 19
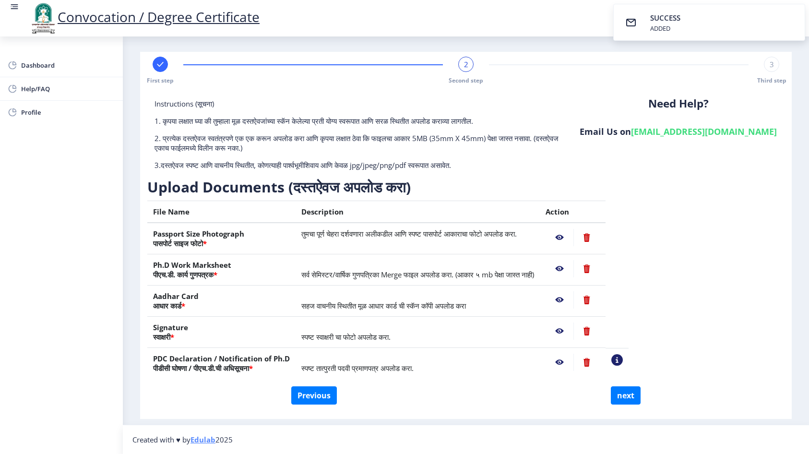
click at [573, 298] on nb-action at bounding box center [559, 299] width 28 height 17
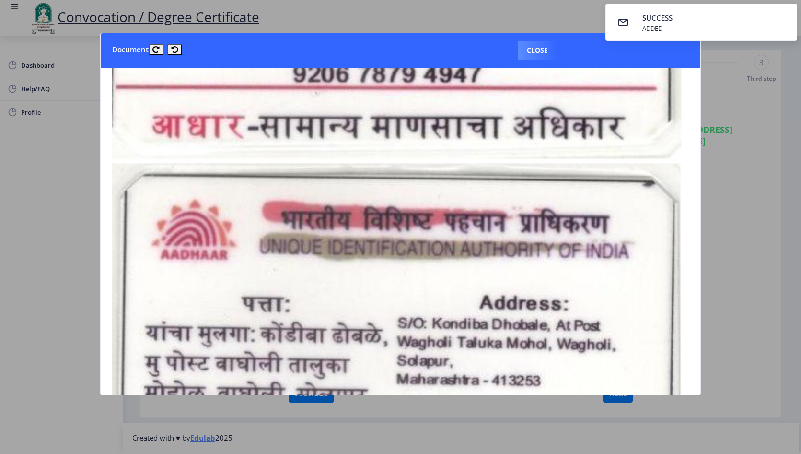
scroll to position [432, 0]
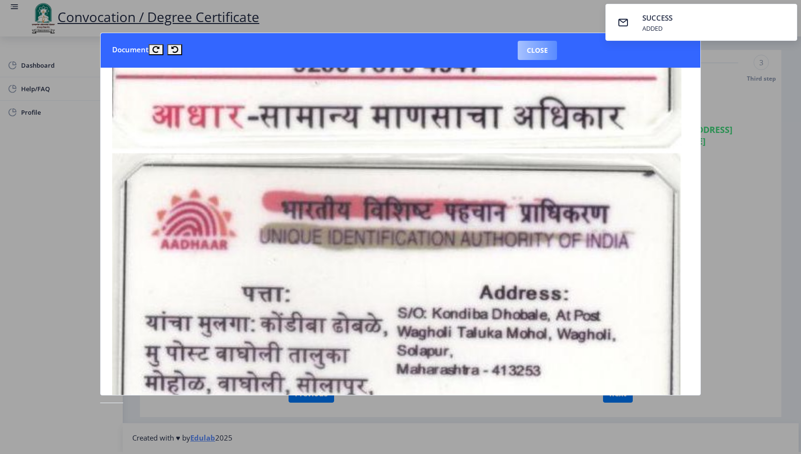
click at [534, 53] on button "Close" at bounding box center [537, 50] width 39 height 19
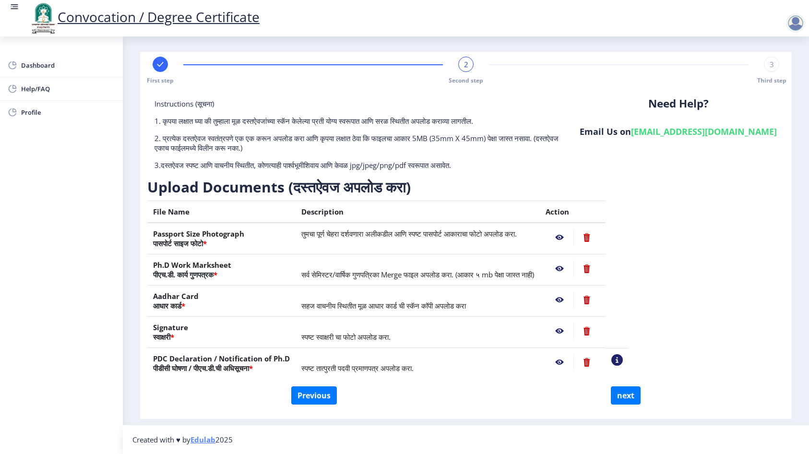
click at [573, 329] on nb-action at bounding box center [559, 330] width 28 height 17
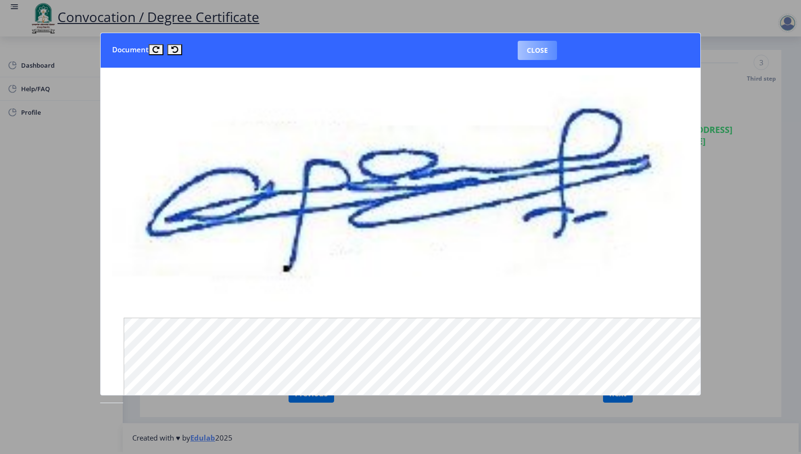
click at [541, 56] on button "Close" at bounding box center [537, 50] width 39 height 19
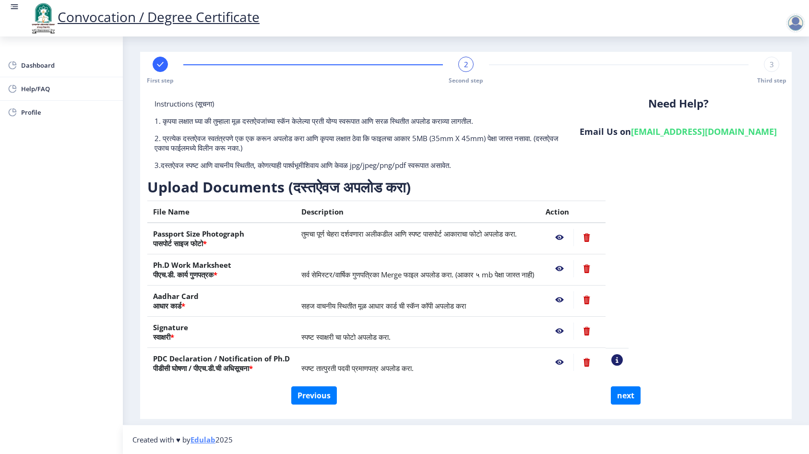
click at [573, 360] on nb-action at bounding box center [559, 361] width 28 height 17
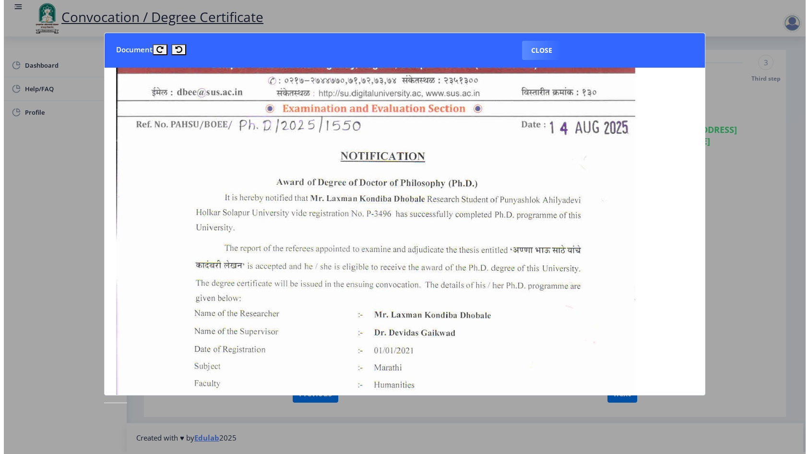
scroll to position [96, 0]
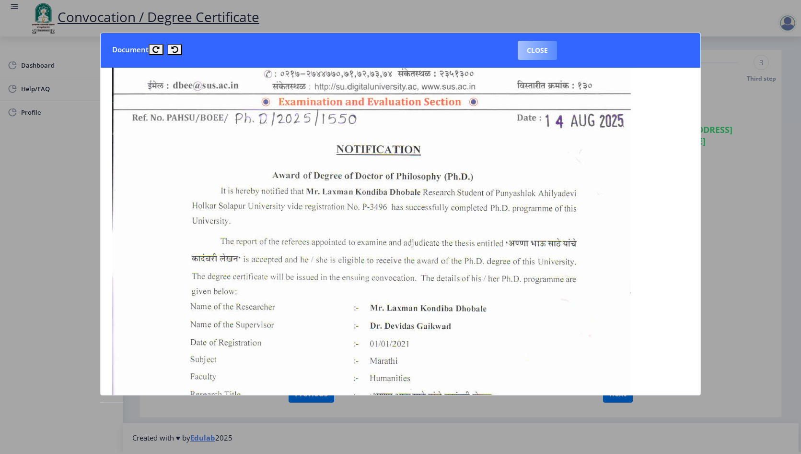
click at [537, 51] on button "Close" at bounding box center [537, 50] width 39 height 19
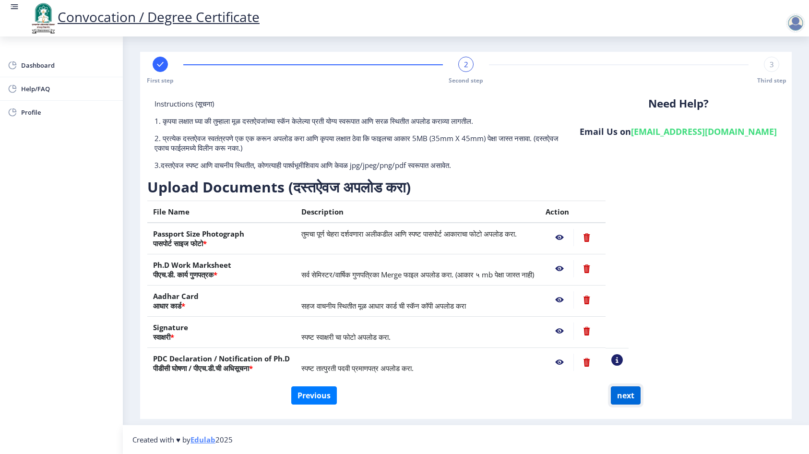
click at [622, 397] on button "next" at bounding box center [625, 395] width 30 height 18
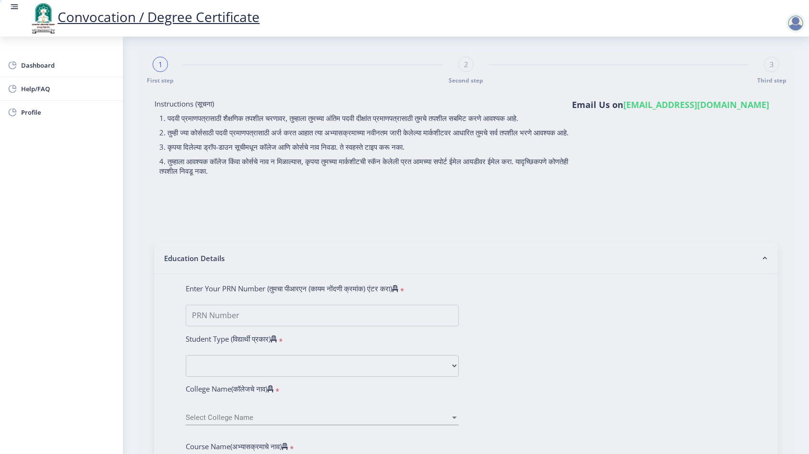
select select
type input "LAXMAN KONDIBA DHOBALE"
type input "GIRIJABAI"
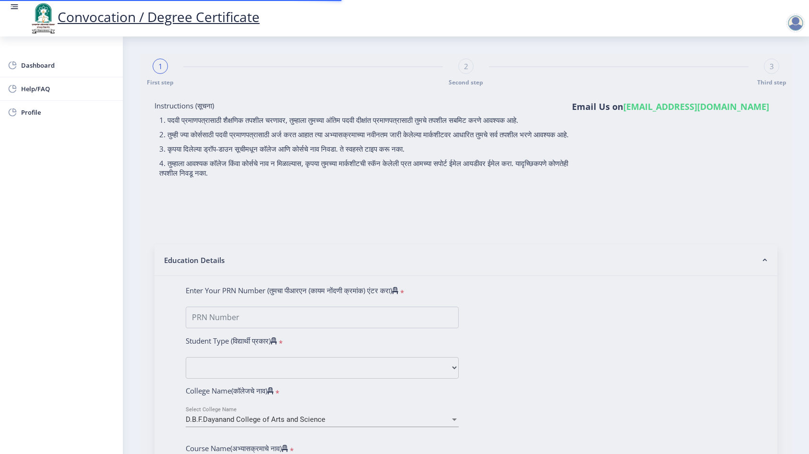
type input "202301097075342"
select select "Regular"
select select "2025"
select select "August"
select select "Grade B+"
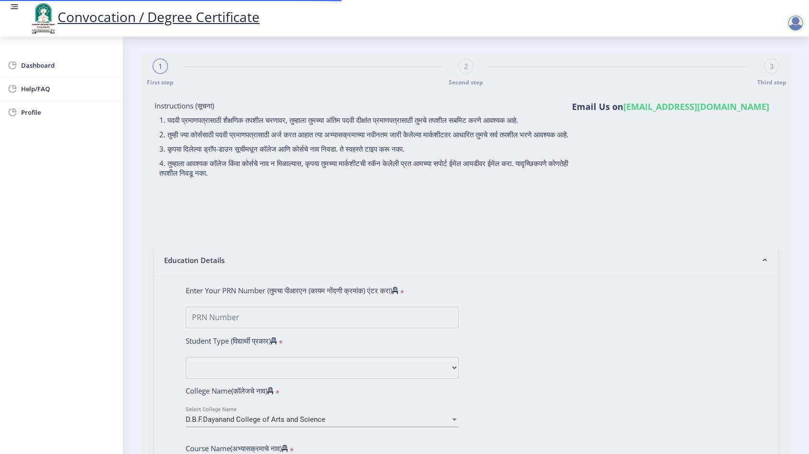
type input "1281D0069"
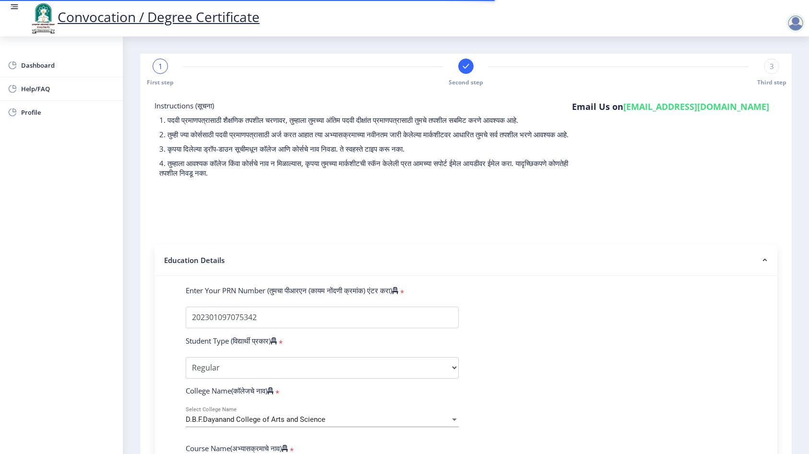
select select
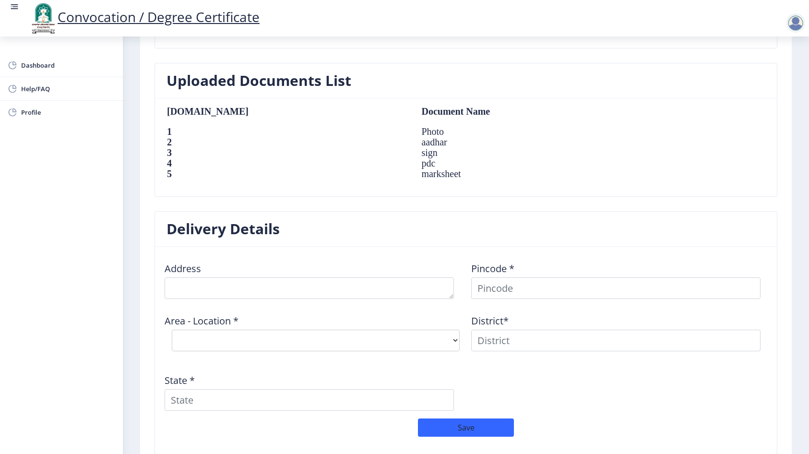
scroll to position [623, 0]
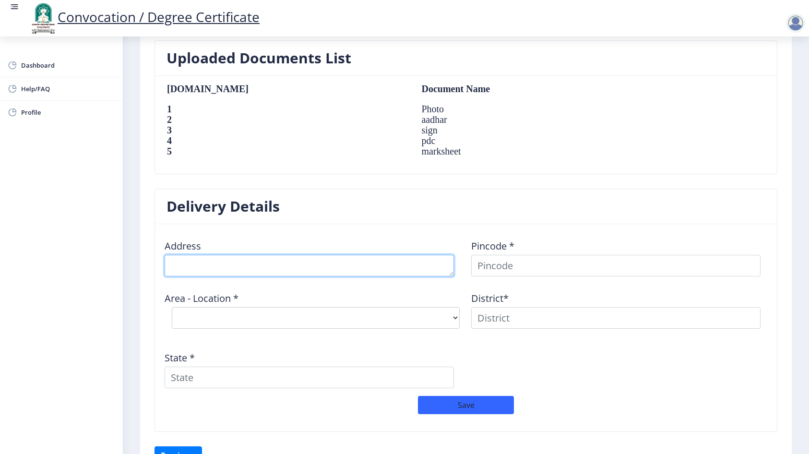
click at [283, 267] on textarea at bounding box center [308, 266] width 289 height 22
type textarea "AT POST WAGHOLI"
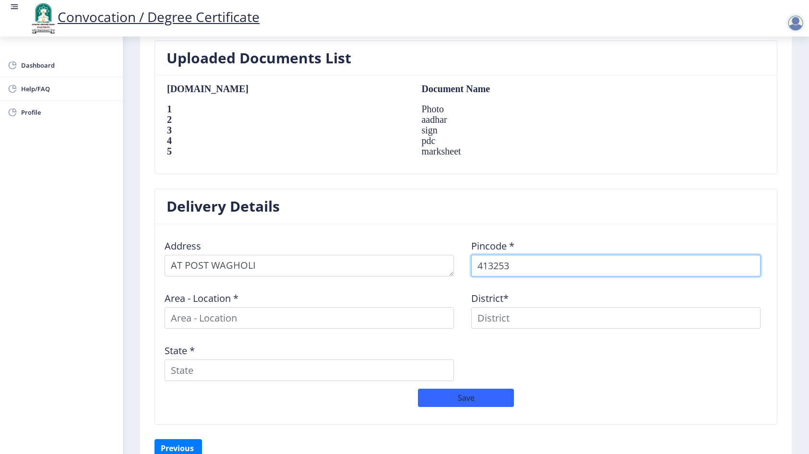
type input "413253"
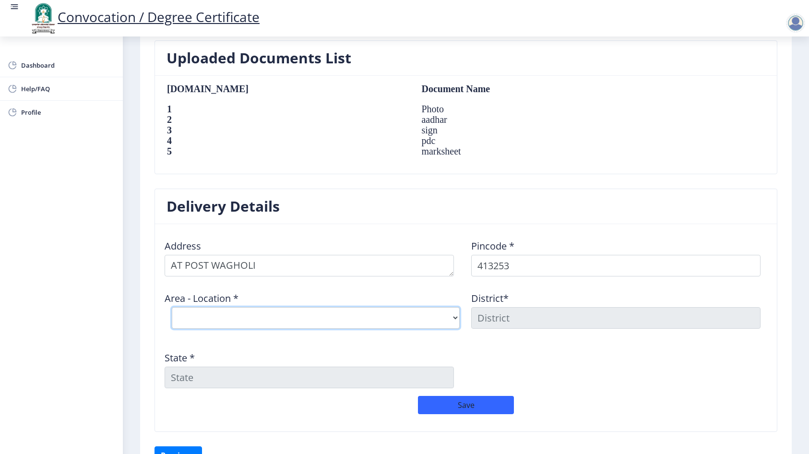
click at [265, 315] on select "Select Area Location Ankoli B.O Ghodeshwar B.O Ichgaon B.O Kamati Khurd S.O Kor…" at bounding box center [316, 318] width 288 height 22
select select "6: Object"
click at [172, 307] on select "Select Area Location Ankoli B.O Ghodeshwar B.O Ichgaon B.O Kamati Khurd S.O Kor…" at bounding box center [316, 318] width 288 height 22
type input "SOLAPUR"
type input "Maharashtra"
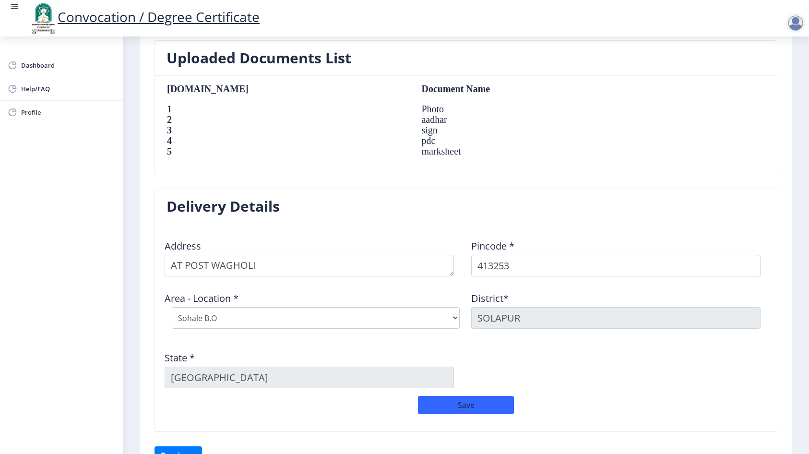
click at [516, 350] on div "Address Pincode * 413253 Area - Location * Select Area Location Ankoli B.O Ghod…" at bounding box center [465, 314] width 613 height 164
click at [342, 271] on textarea at bounding box center [308, 266] width 289 height 22
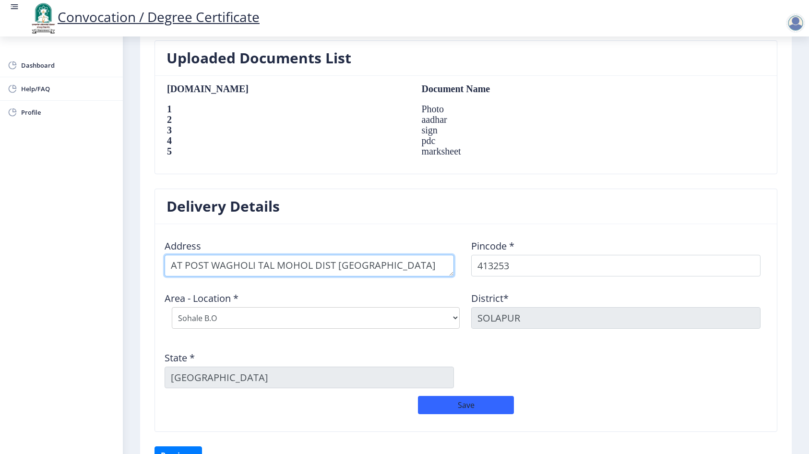
type textarea "AT POST WAGHOLI TAL MOHOL DIST SOLAPUR"
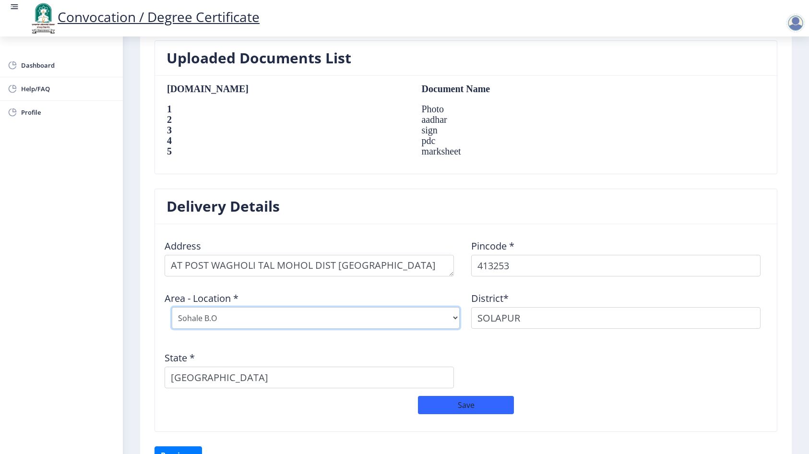
select select "8: Object"
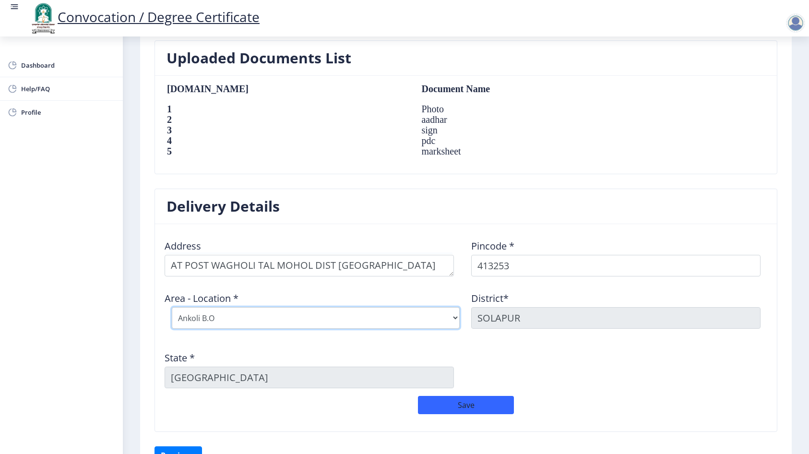
click at [317, 320] on select "Select Area Location Ankoli B.O Ghodeshwar B.O Ichgaon B.O Kamati Khurd S.O Kor…" at bounding box center [316, 318] width 288 height 22
click at [316, 320] on select "Select Area Location Ankoli B.O Ghodeshwar B.O Ichgaon B.O Kamati Khurd S.O Kor…" at bounding box center [316, 318] width 288 height 22
click at [470, 357] on div "Address Pincode * 413253 Area - Location * Select Area Location Ankoli B.O Ghod…" at bounding box center [465, 314] width 613 height 164
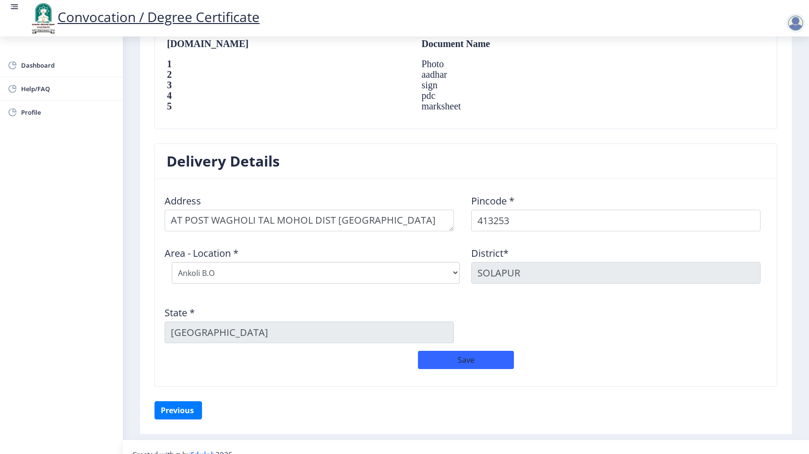
scroll to position [683, 0]
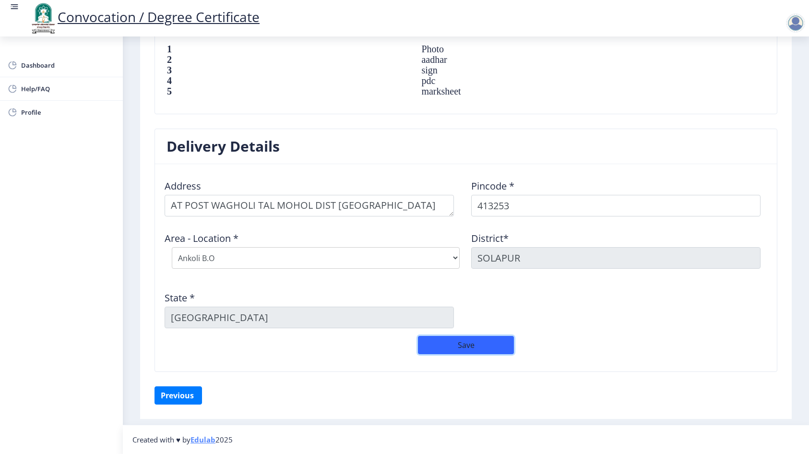
click at [469, 350] on button "Save" at bounding box center [466, 345] width 96 height 18
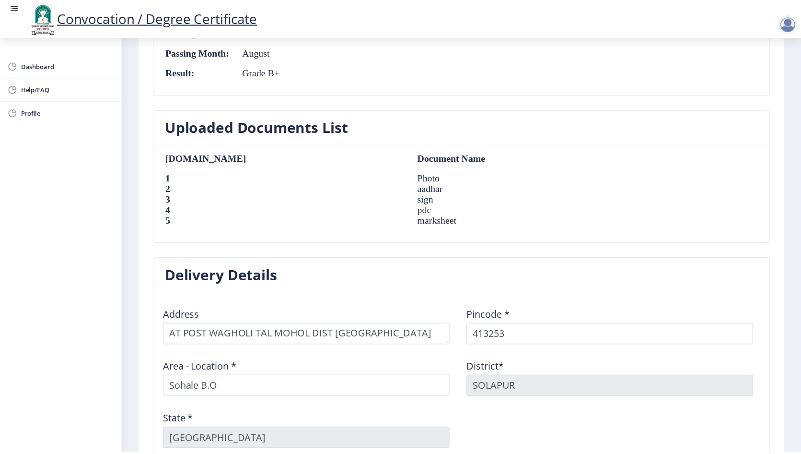
scroll to position [704, 0]
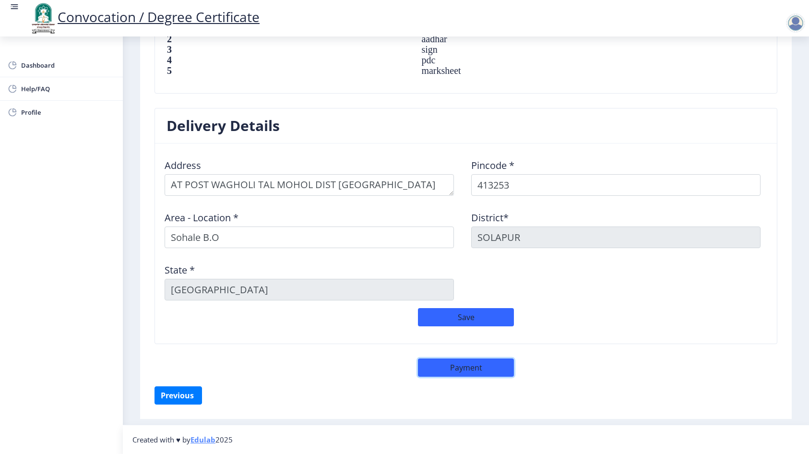
click at [454, 369] on button "Payment" at bounding box center [466, 367] width 96 height 18
select select "sealed"
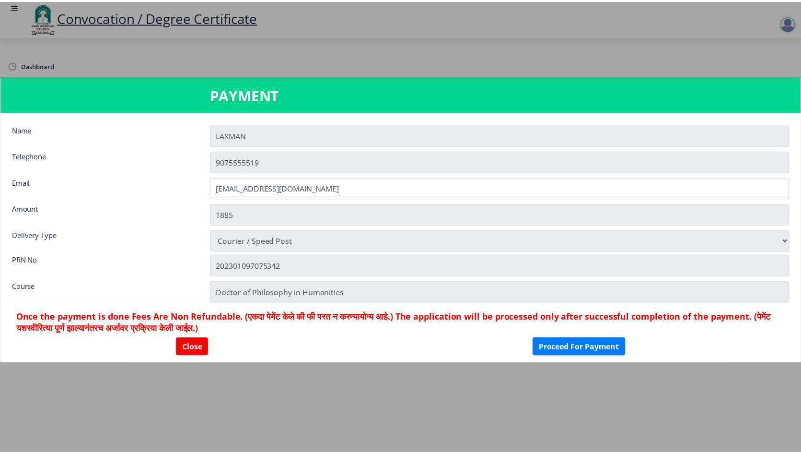
scroll to position [703, 0]
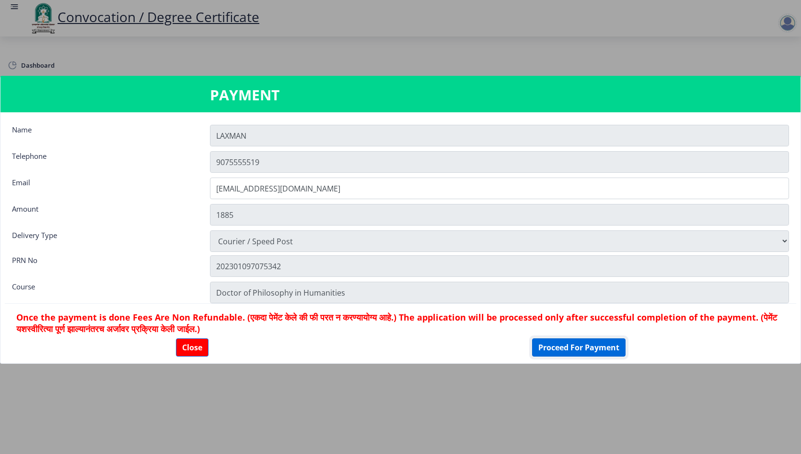
click at [567, 349] on button "Proceed For Payment" at bounding box center [579, 347] width 94 height 18
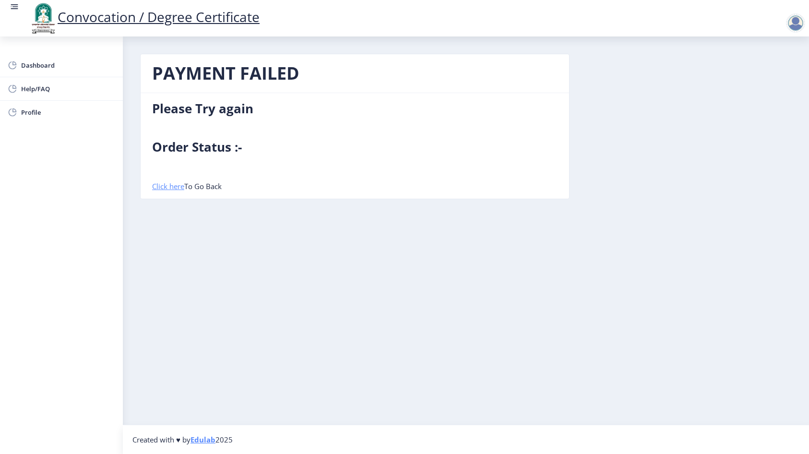
click at [161, 185] on link "Click here" at bounding box center [168, 186] width 32 height 10
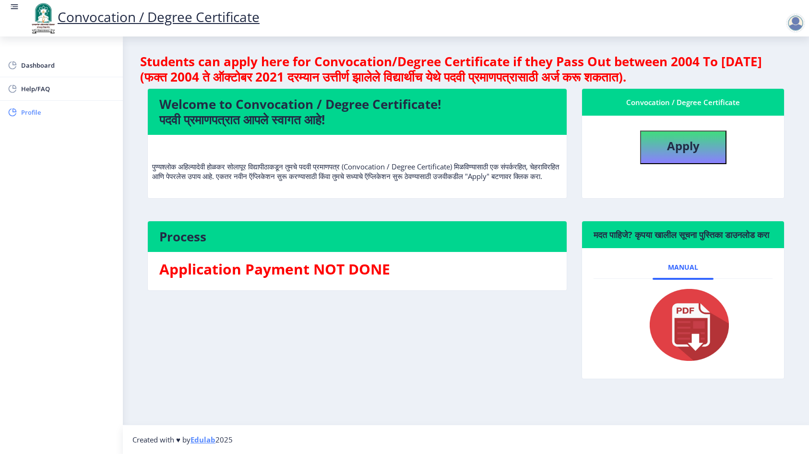
click at [36, 112] on span "Profile" at bounding box center [68, 112] width 94 height 12
select select "Male"
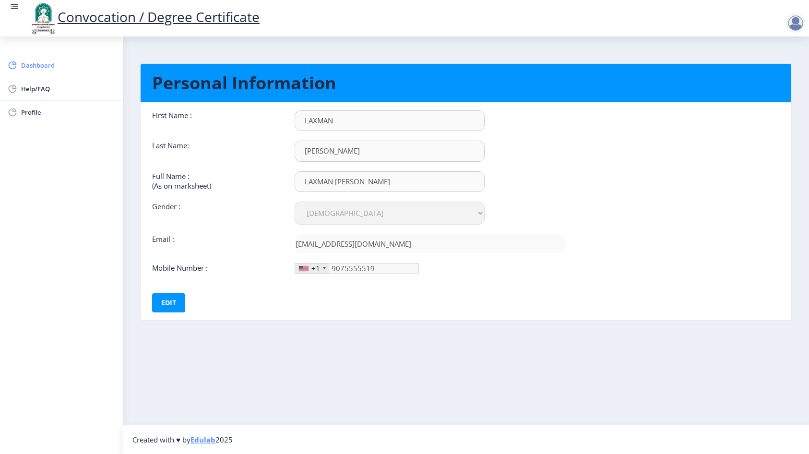
click at [33, 67] on span "Dashboard" at bounding box center [68, 65] width 94 height 12
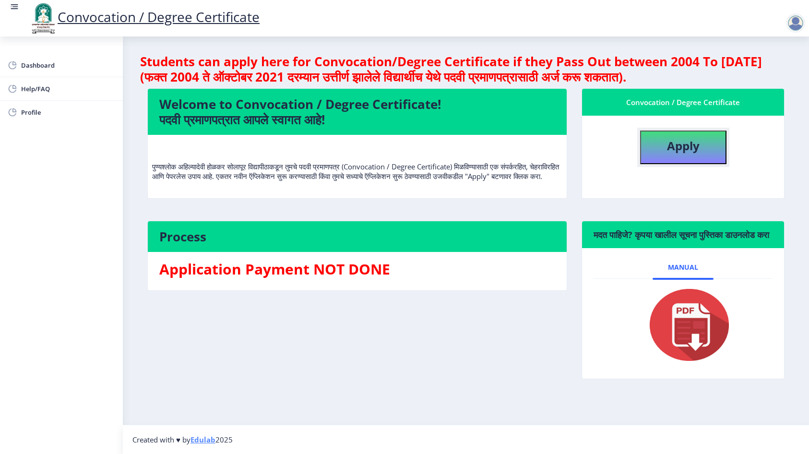
click at [697, 141] on b "Apply" at bounding box center [683, 146] width 33 height 16
select select "Regular"
select select "August"
select select "Grade B+"
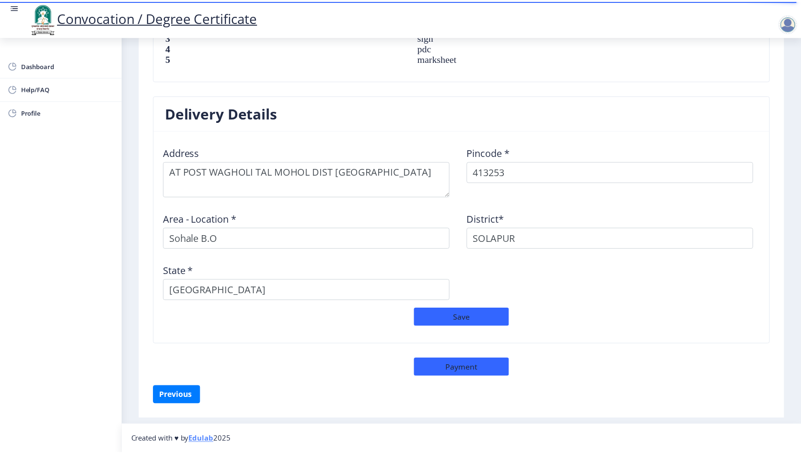
scroll to position [717, 0]
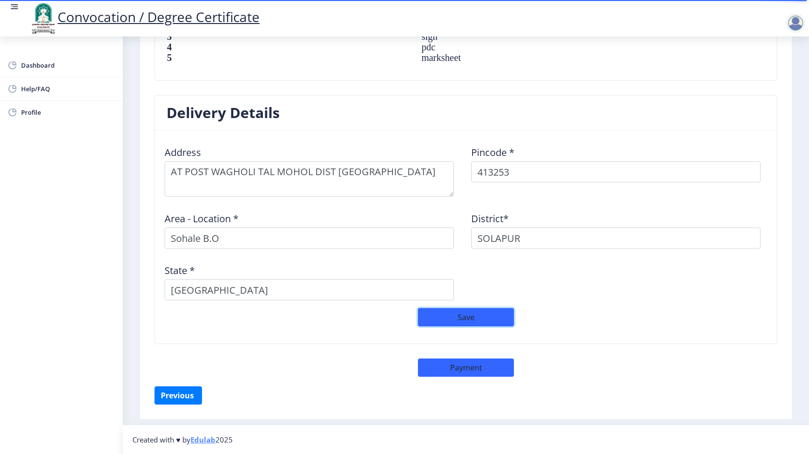
click at [477, 312] on button "Save" at bounding box center [466, 317] width 96 height 18
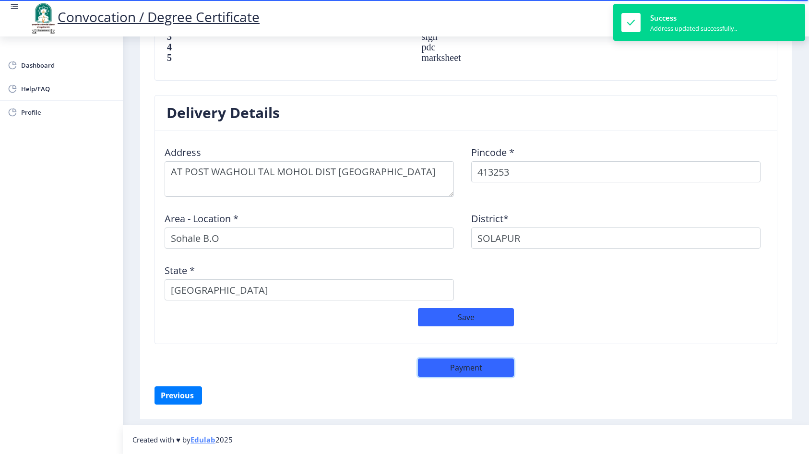
click at [476, 368] on button "Payment" at bounding box center [466, 367] width 96 height 18
select select "sealed"
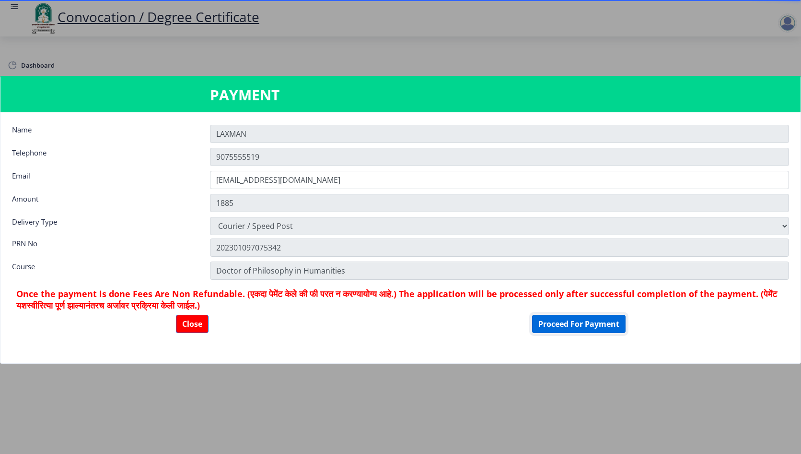
click at [553, 327] on button "Proceed For Payment" at bounding box center [579, 324] width 94 height 18
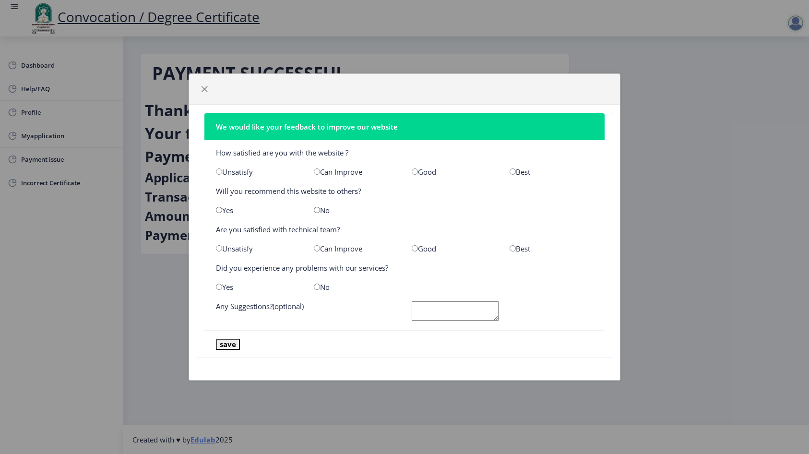
click at [417, 173] on input "radio" at bounding box center [414, 171] width 6 height 6
radio input "true"
click at [318, 210] on input "radio" at bounding box center [317, 210] width 6 height 6
radio input "true"
click at [413, 250] on input "radio" at bounding box center [414, 248] width 6 height 6
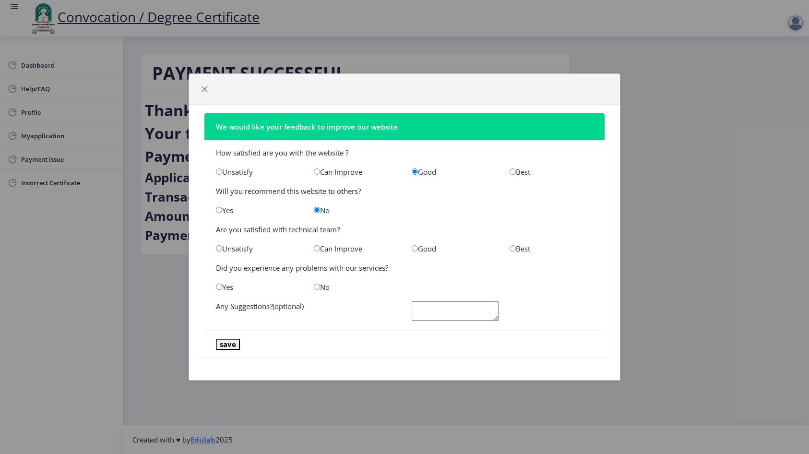
radio input "true"
click at [316, 287] on input "radio" at bounding box center [317, 286] width 6 height 6
radio input "true"
click at [226, 347] on button "save" at bounding box center [228, 344] width 24 height 11
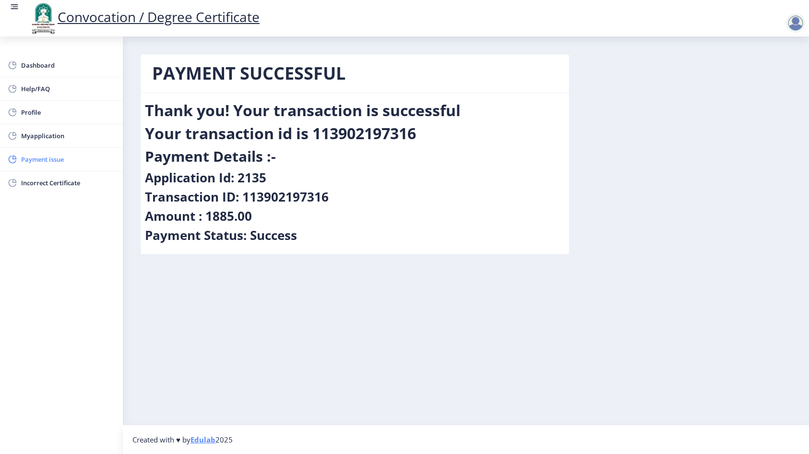
click at [40, 160] on span "Payment issue" at bounding box center [68, 159] width 94 height 12
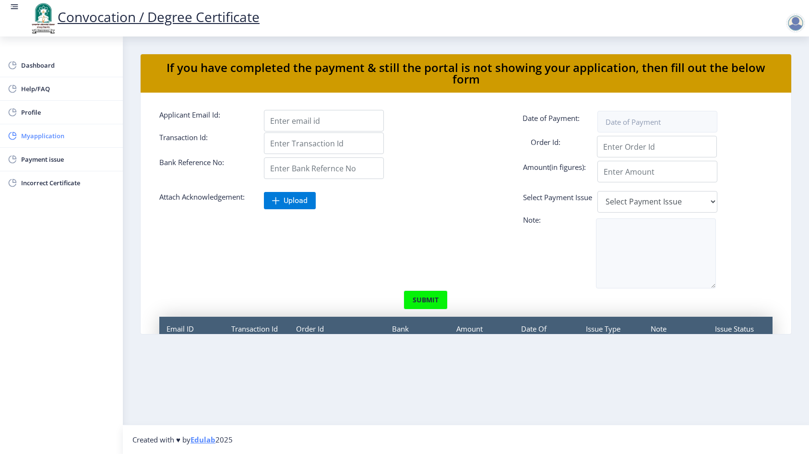
click at [46, 138] on span "Myapplication" at bounding box center [68, 136] width 94 height 12
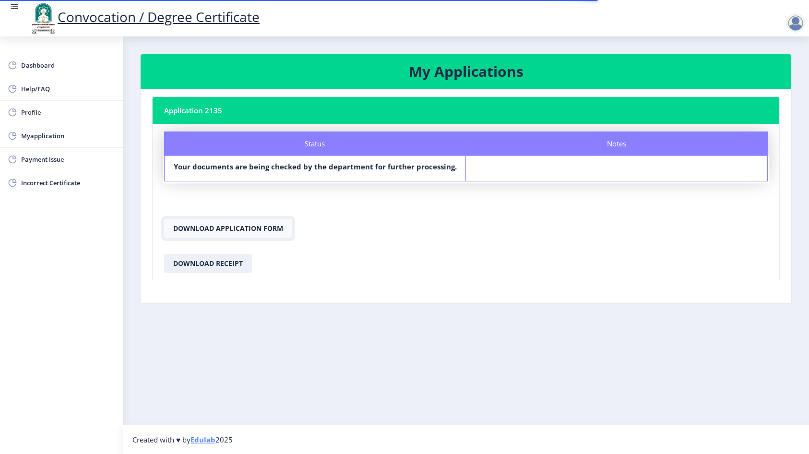
click at [236, 230] on button "Download Application Form" at bounding box center [228, 228] width 128 height 19
click at [196, 261] on button "Download Receipt" at bounding box center [208, 263] width 88 height 19
click at [800, 25] on div at bounding box center [795, 22] width 19 height 19
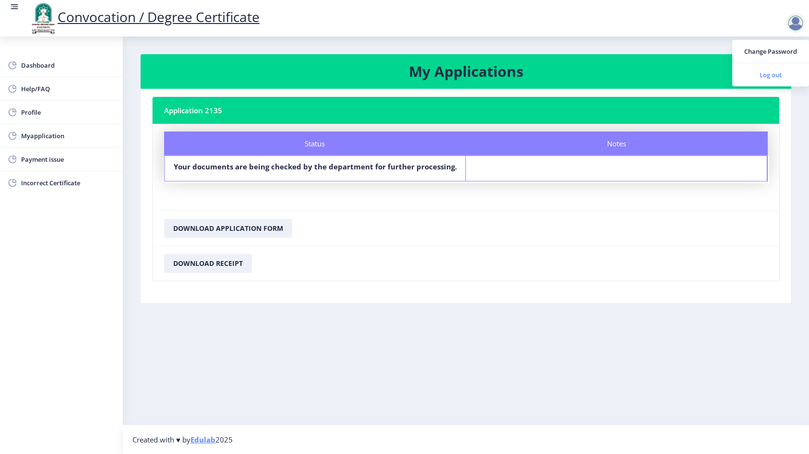
click at [774, 74] on span "Log out" at bounding box center [769, 75] width 61 height 12
